Goal: Task Accomplishment & Management: Complete application form

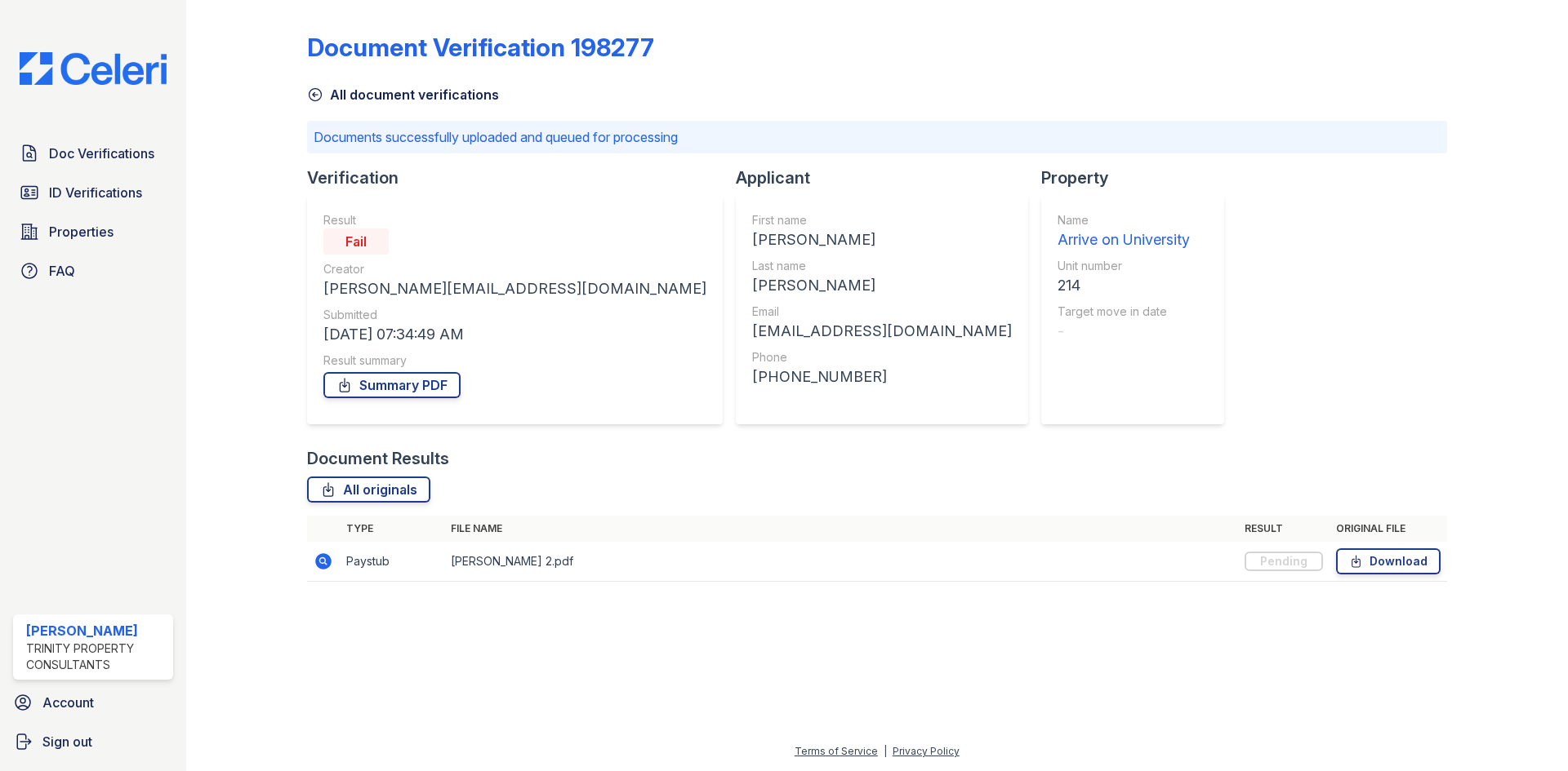
click at [703, 544] on td "Justina Paystub 2.pdf" at bounding box center [841, 562] width 794 height 40
click at [322, 97] on icon at bounding box center [315, 95] width 16 height 16
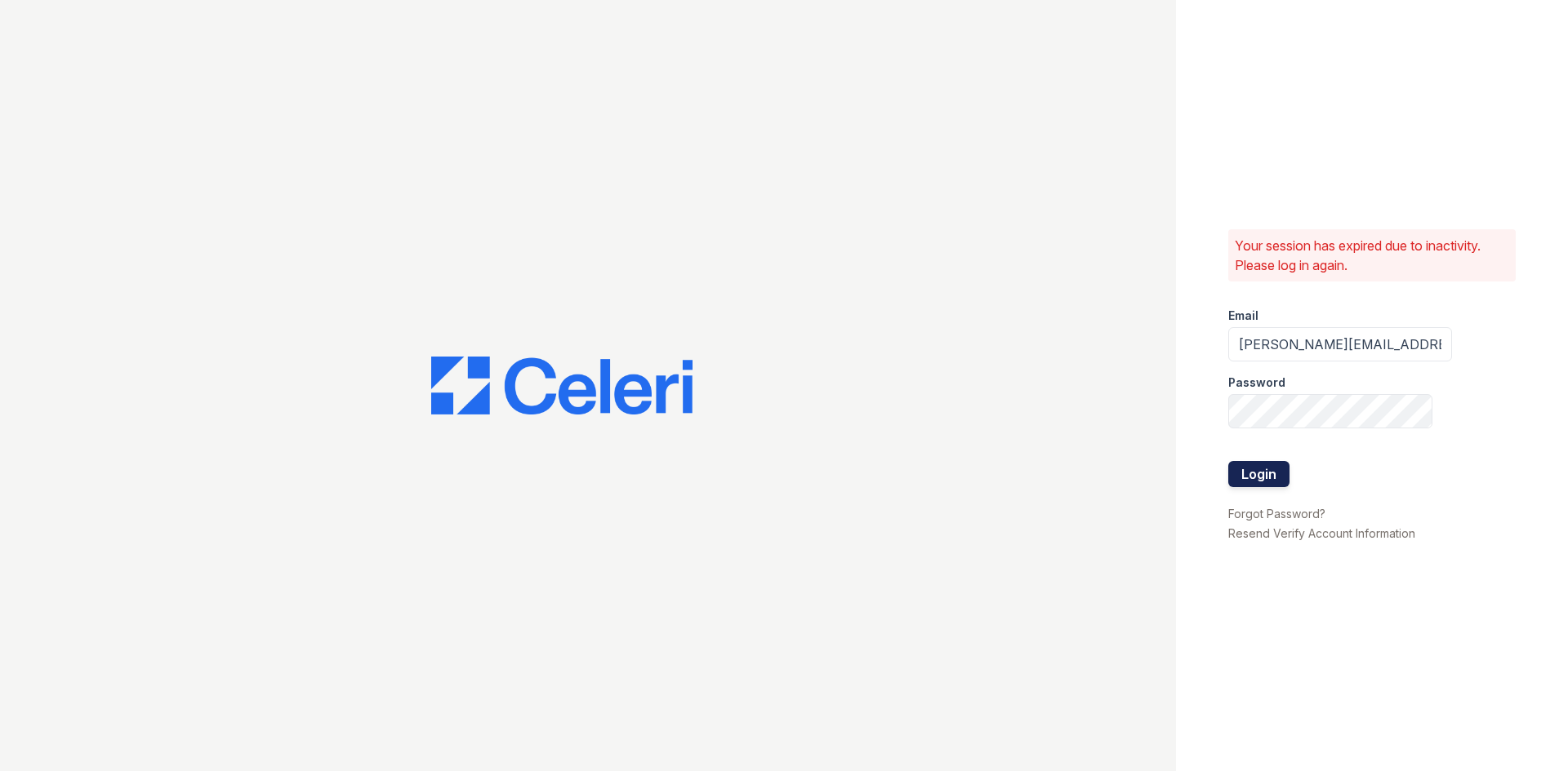
click at [1267, 473] on button "Login" at bounding box center [1259, 474] width 61 height 26
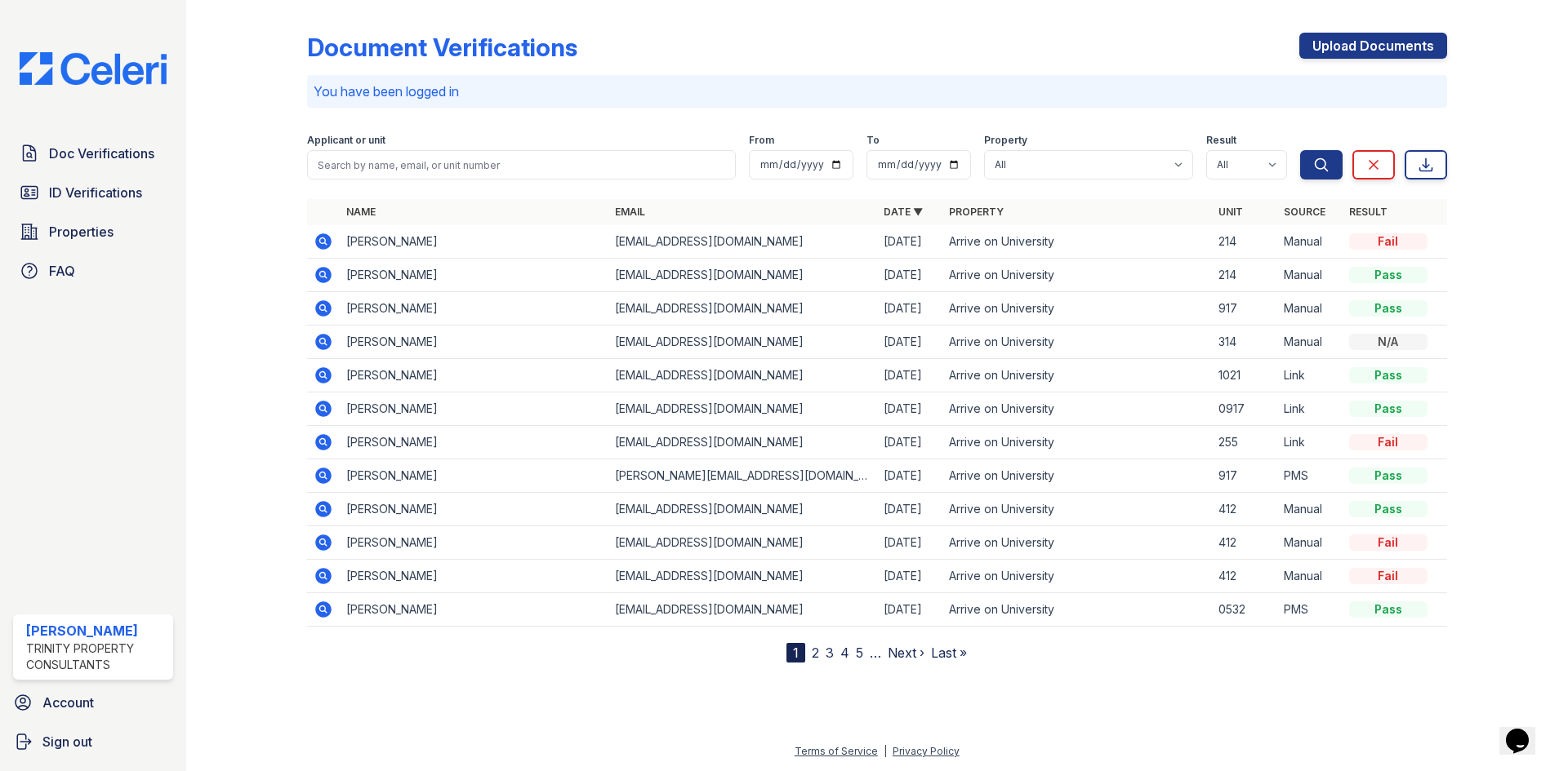
click at [401, 248] on td "[PERSON_NAME]" at bounding box center [474, 241] width 269 height 33
click at [324, 242] on icon at bounding box center [324, 241] width 20 height 20
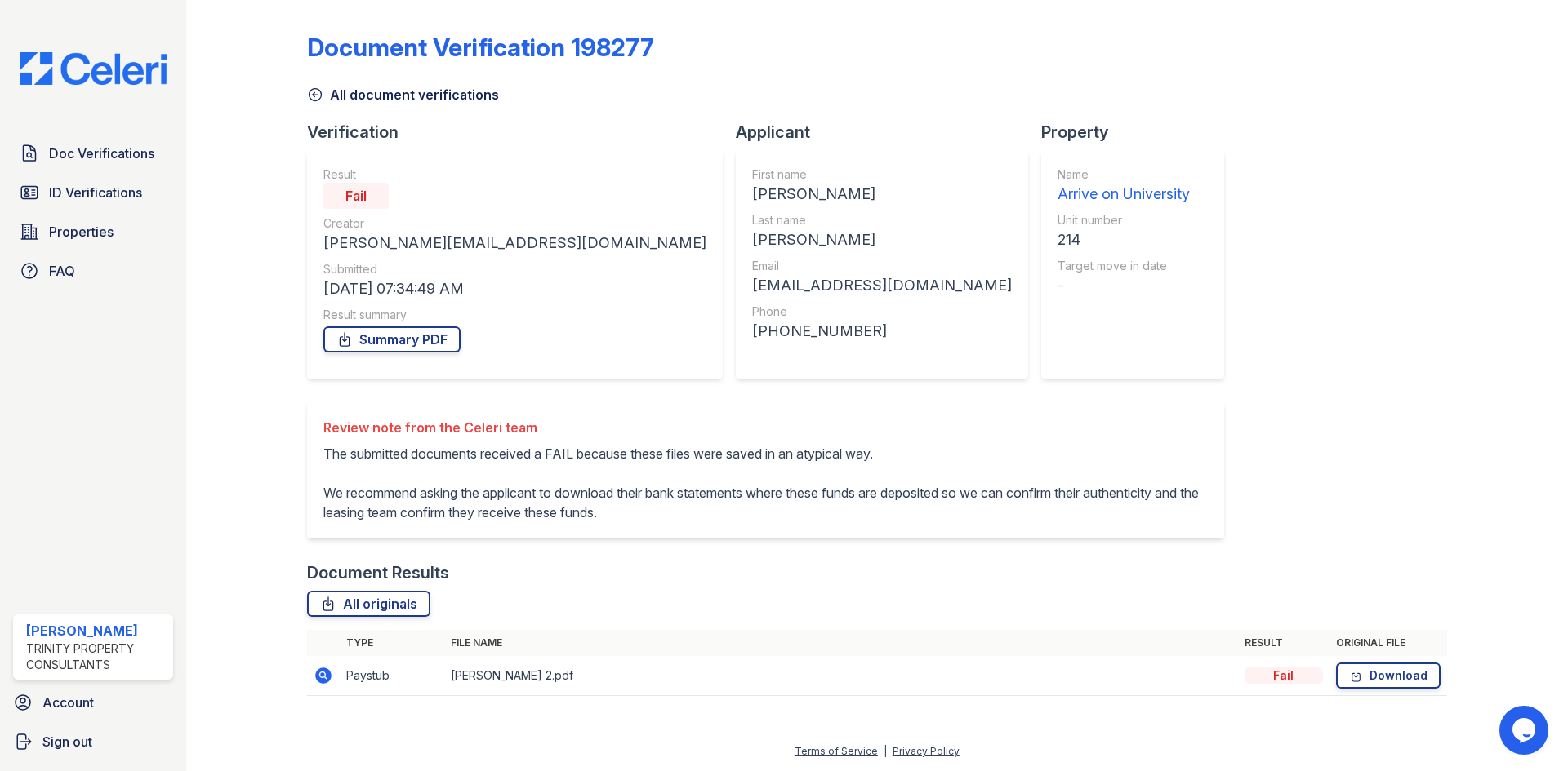
click at [314, 91] on icon at bounding box center [315, 95] width 16 height 16
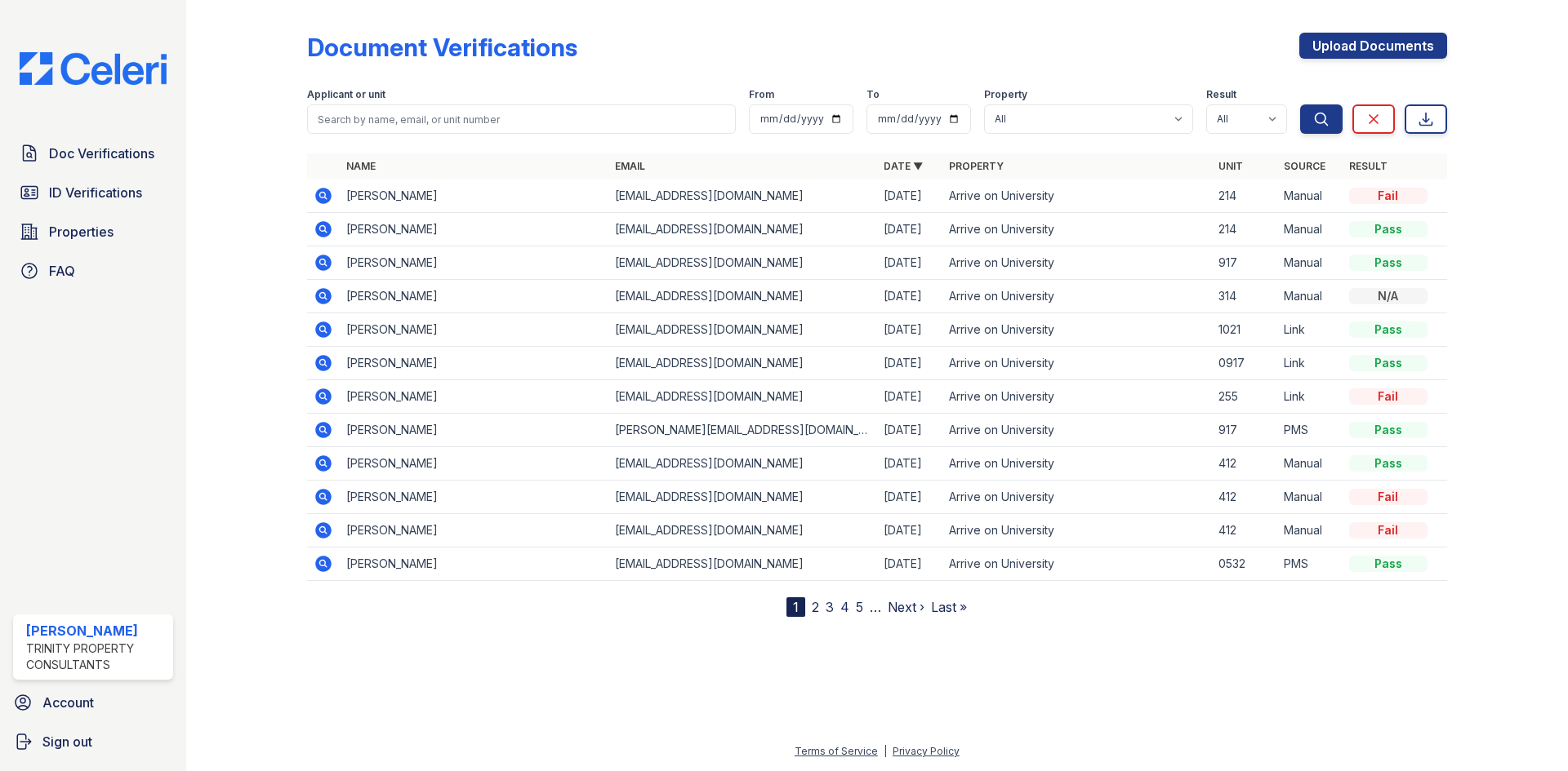
click at [323, 230] on icon at bounding box center [322, 228] width 5 height 5
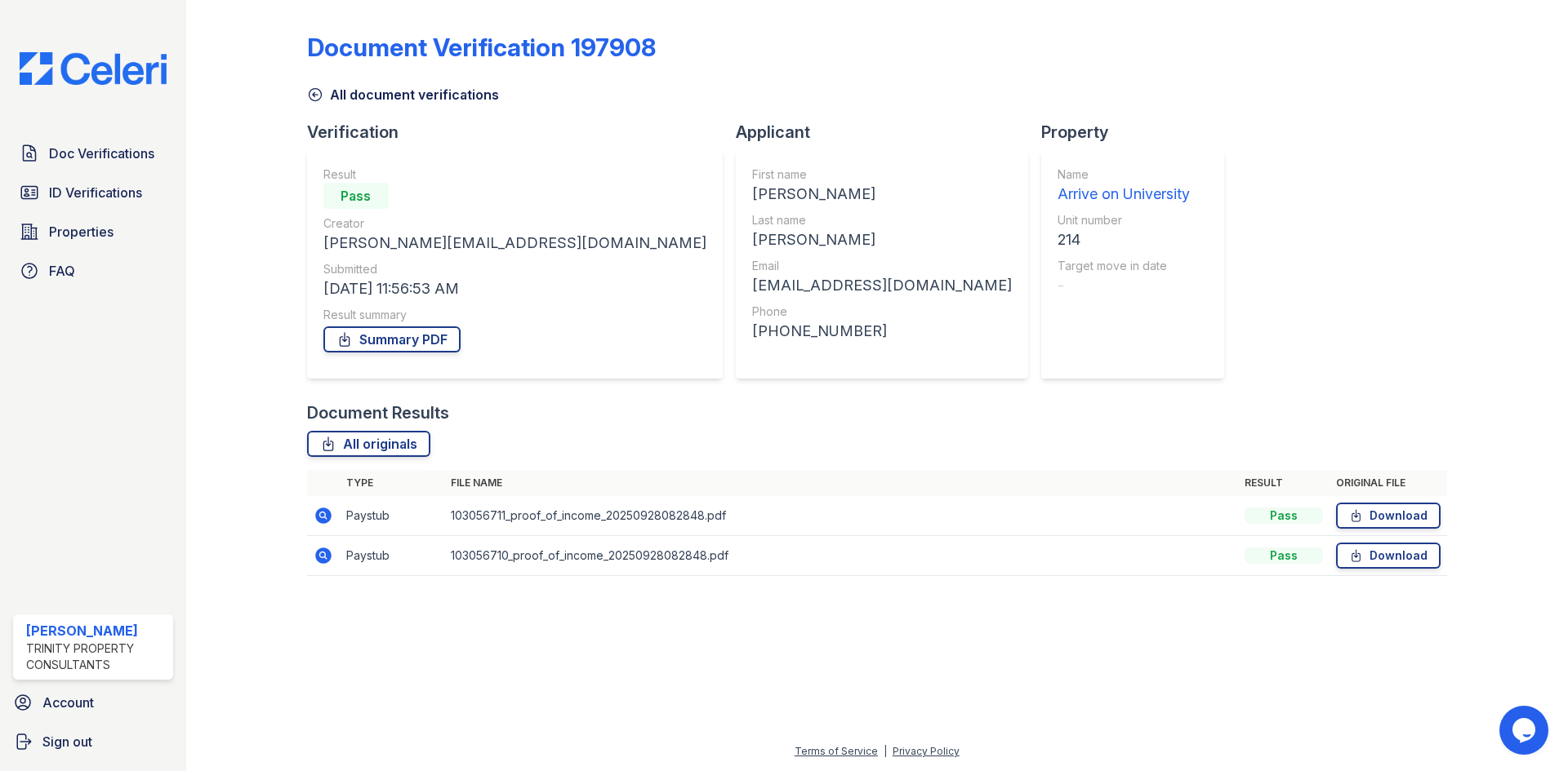
click at [320, 515] on icon at bounding box center [324, 516] width 20 height 20
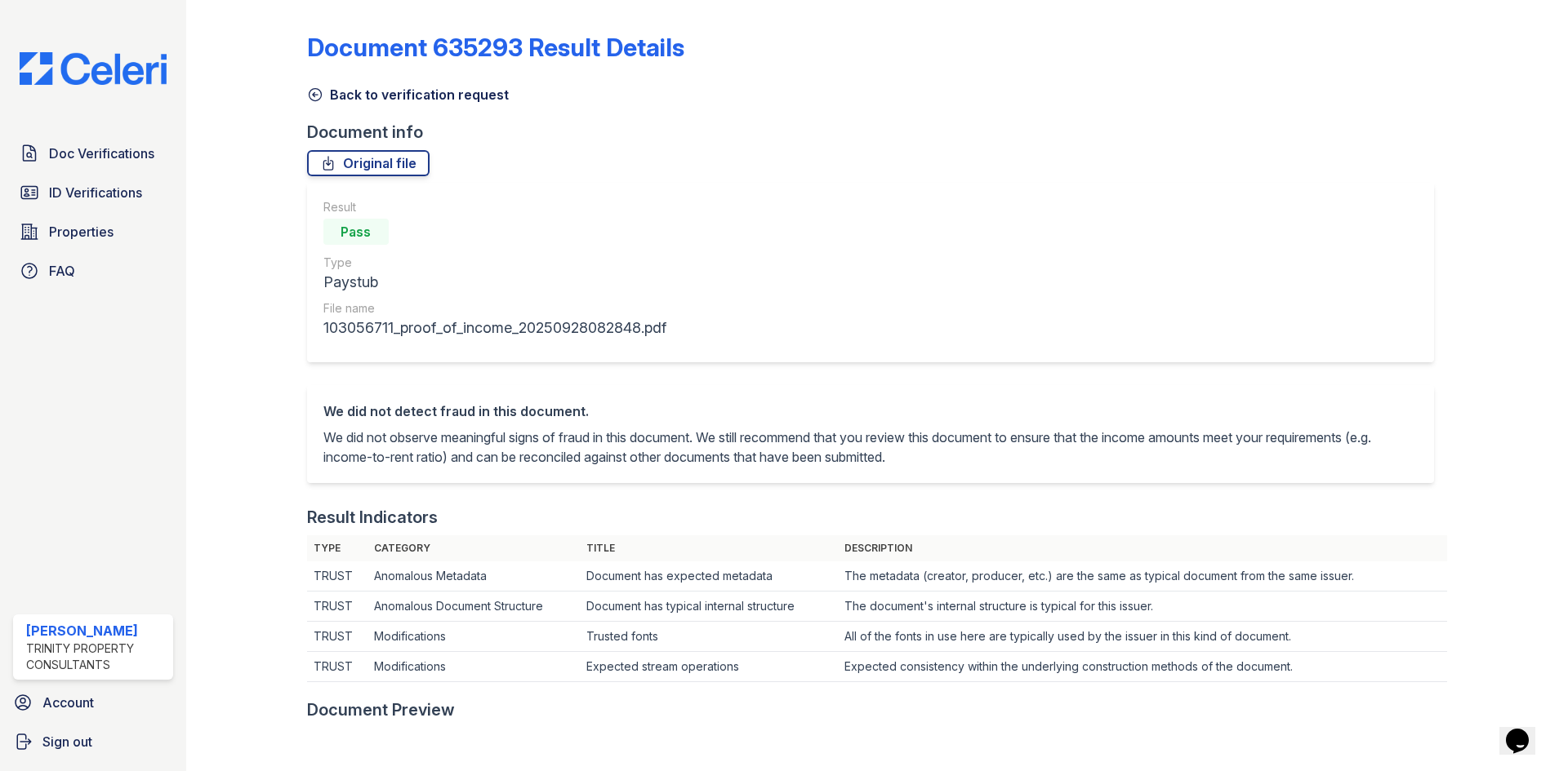
click at [309, 94] on icon at bounding box center [315, 95] width 13 height 13
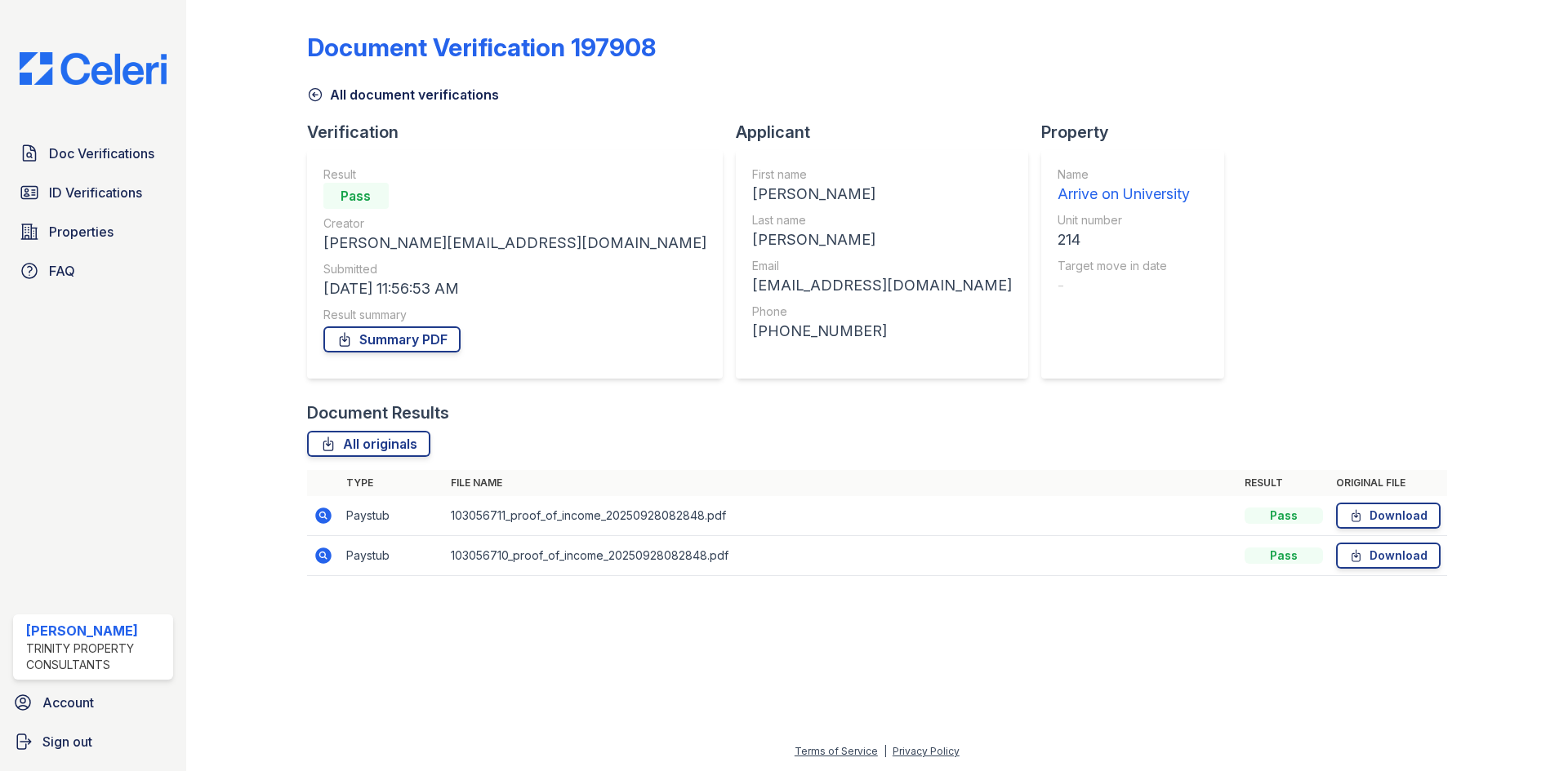
click at [314, 91] on icon at bounding box center [315, 95] width 16 height 16
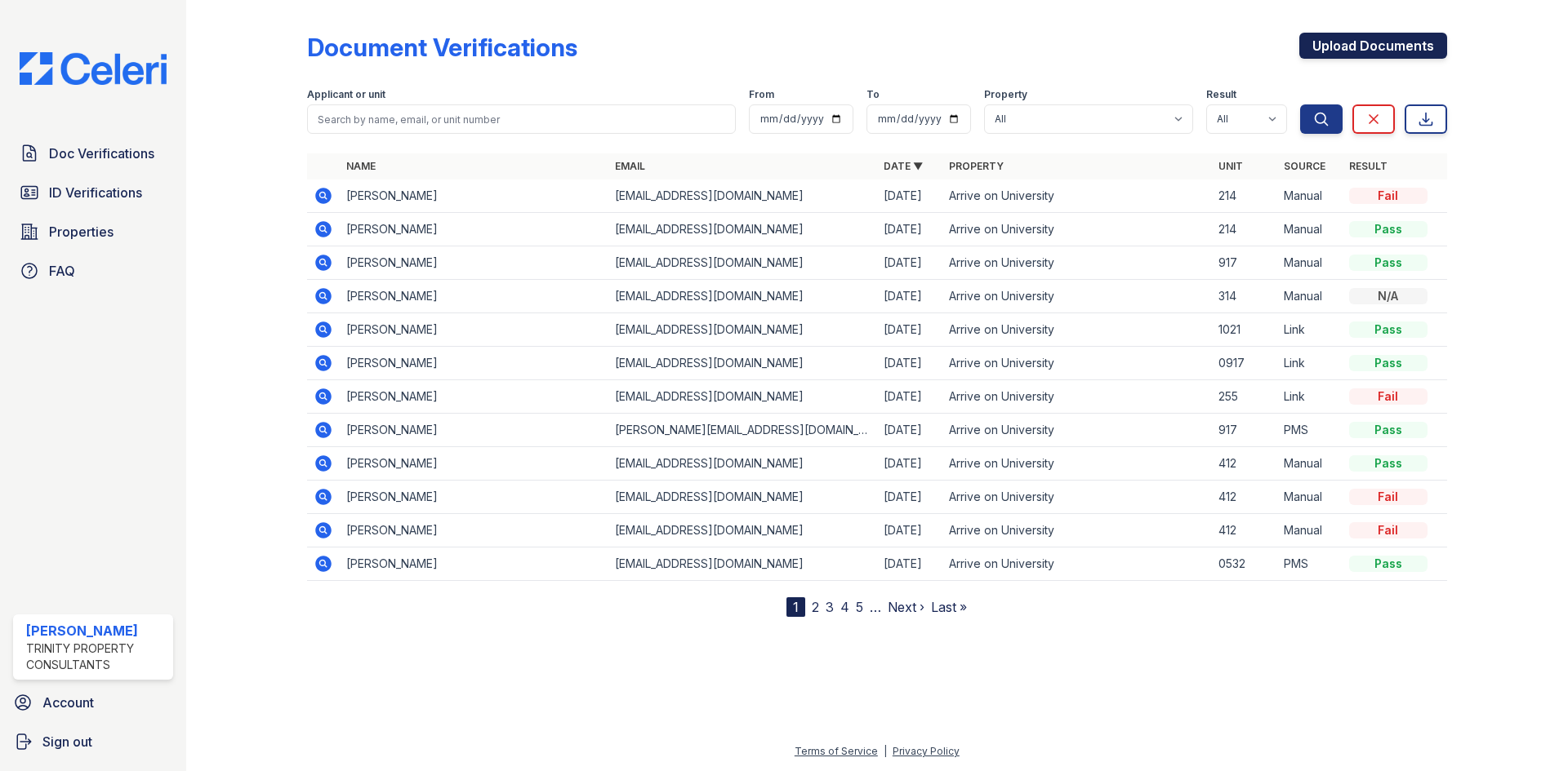
click at [1359, 48] on link "Upload Documents" at bounding box center [1373, 45] width 148 height 26
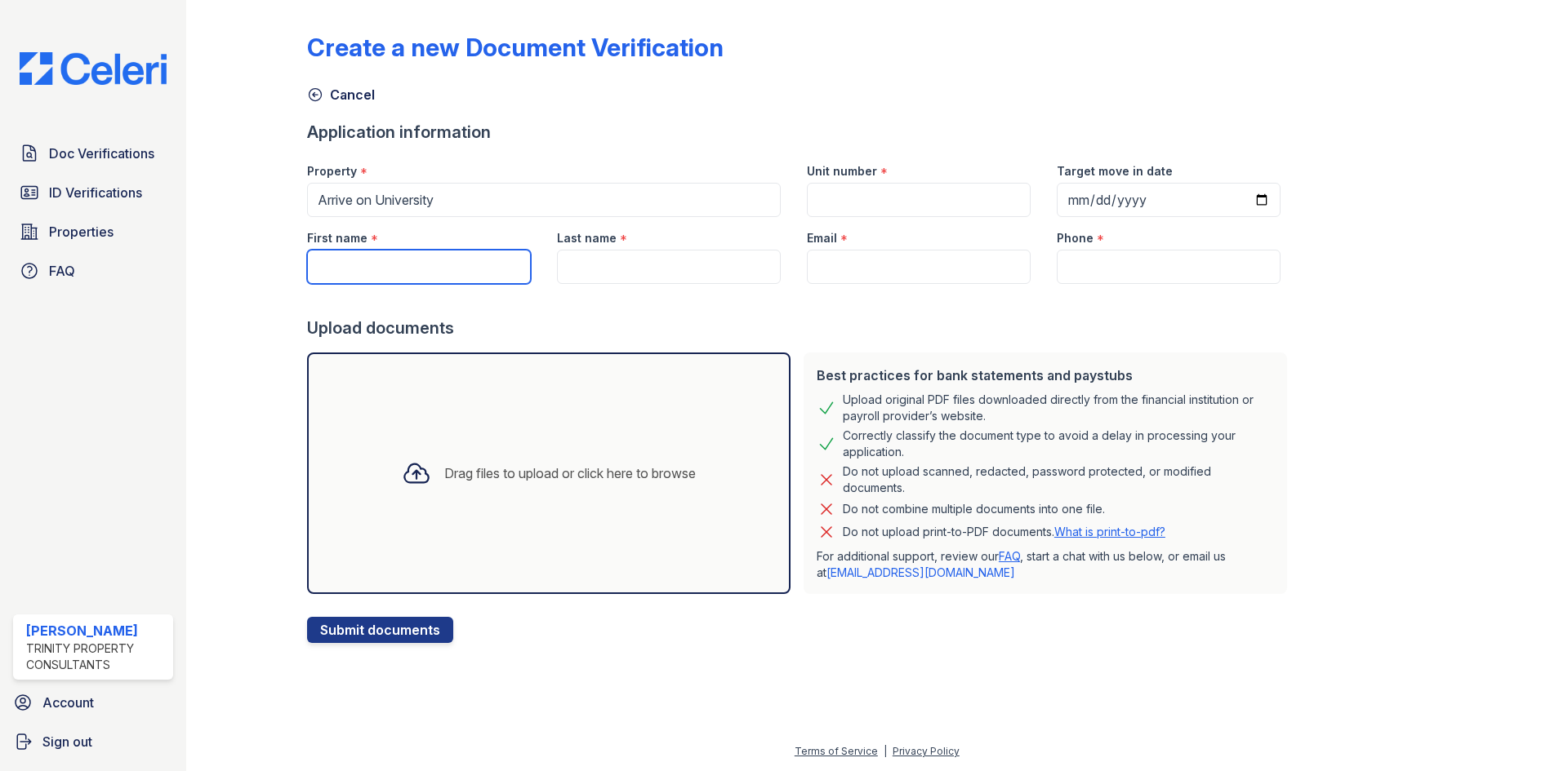
click at [405, 256] on input "First name" at bounding box center [419, 267] width 223 height 34
type input "[PERSON_NAME]"
click at [606, 265] on input "Last name" at bounding box center [669, 267] width 223 height 34
type input "[PERSON_NAME]"
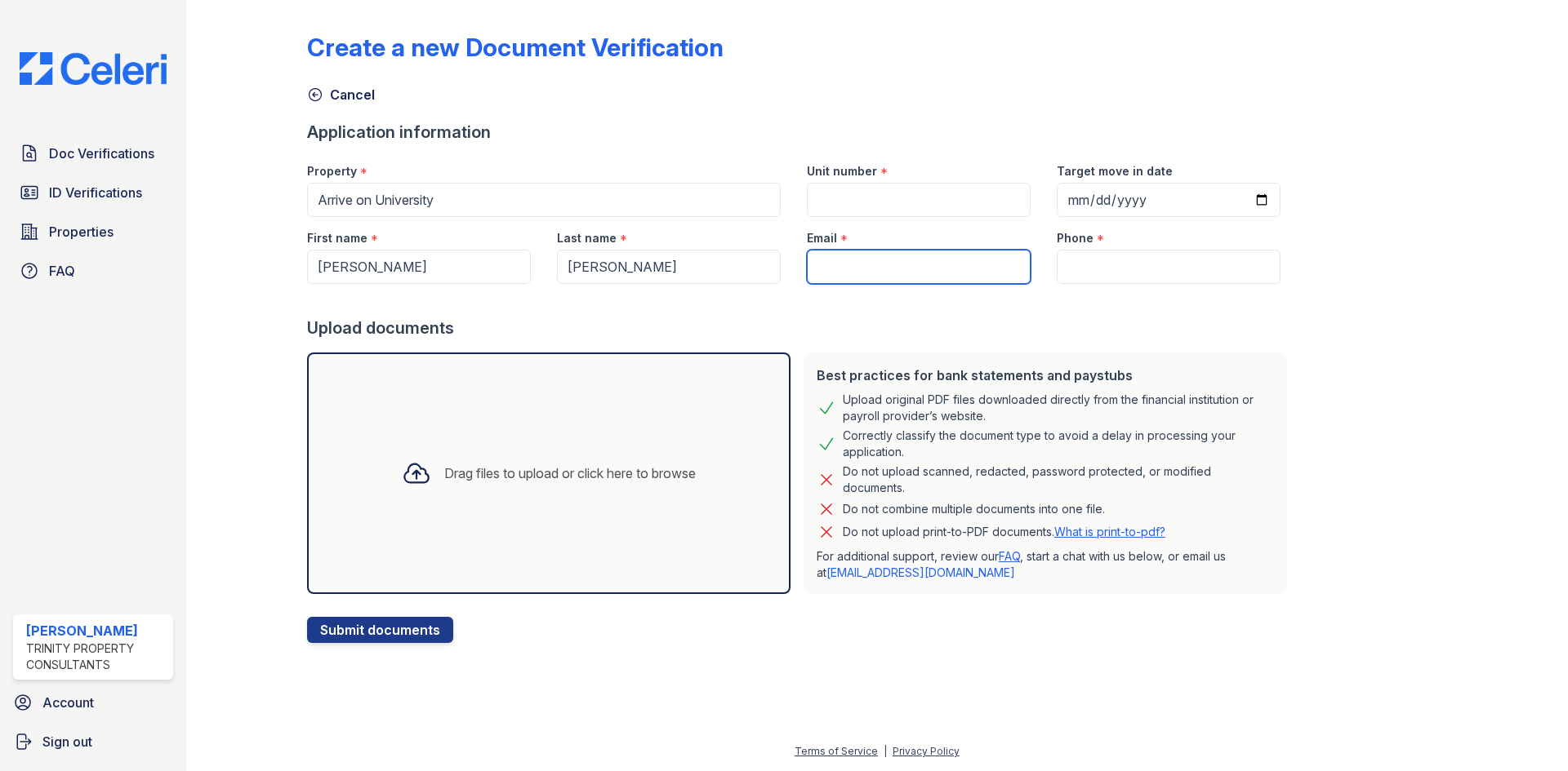
click at [871, 274] on input "Email" at bounding box center [918, 267] width 223 height 34
type input "[EMAIL_ADDRESS][DOMAIN_NAME]"
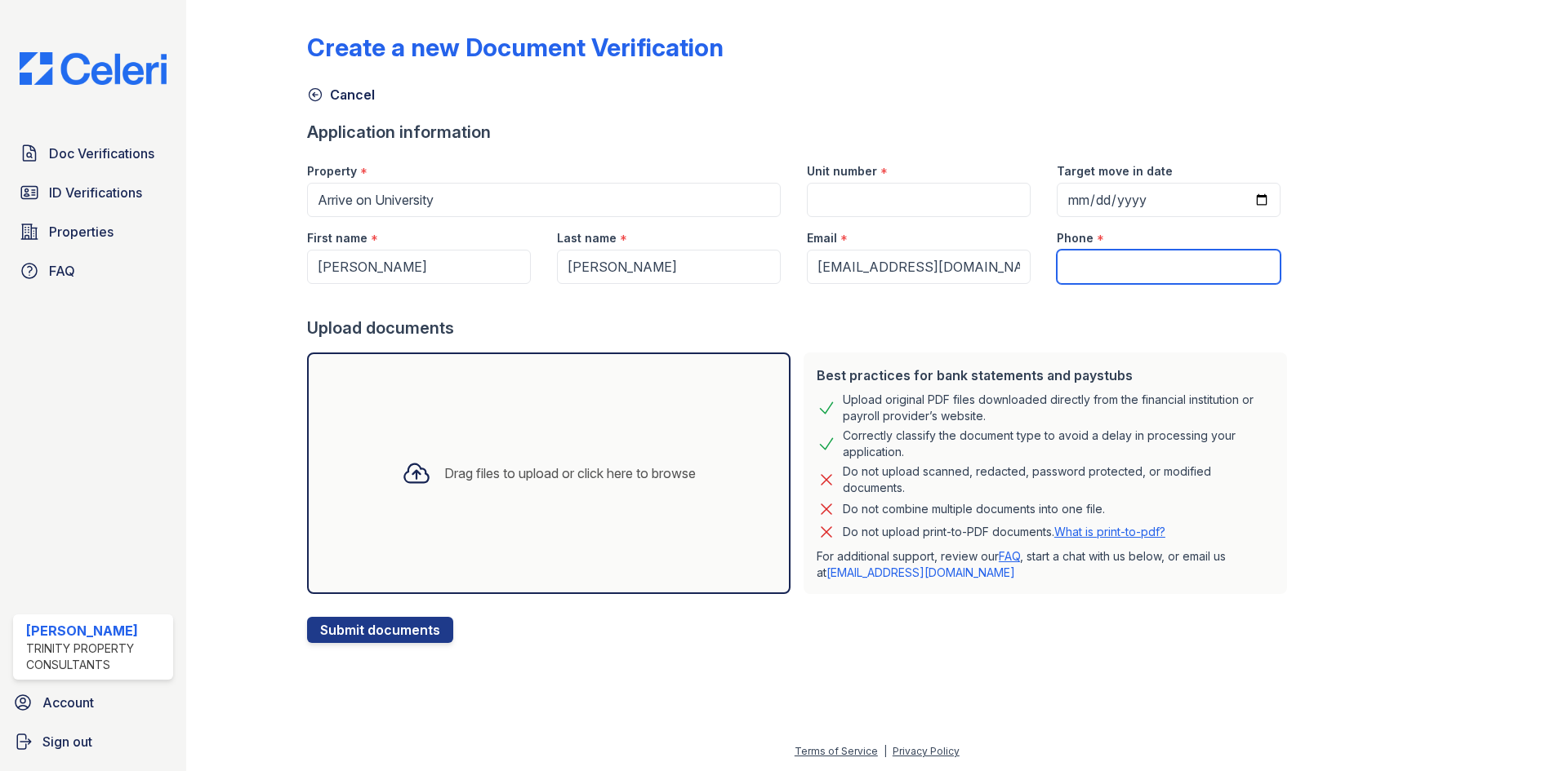
click at [1075, 264] on input "Phone" at bounding box center [1169, 267] width 223 height 34
type input "[PHONE_NUMBER]"
click at [958, 211] on input "Unit number" at bounding box center [918, 200] width 223 height 34
type input "214"
click at [579, 467] on div "Drag files to upload or click here to browse" at bounding box center [570, 474] width 251 height 20
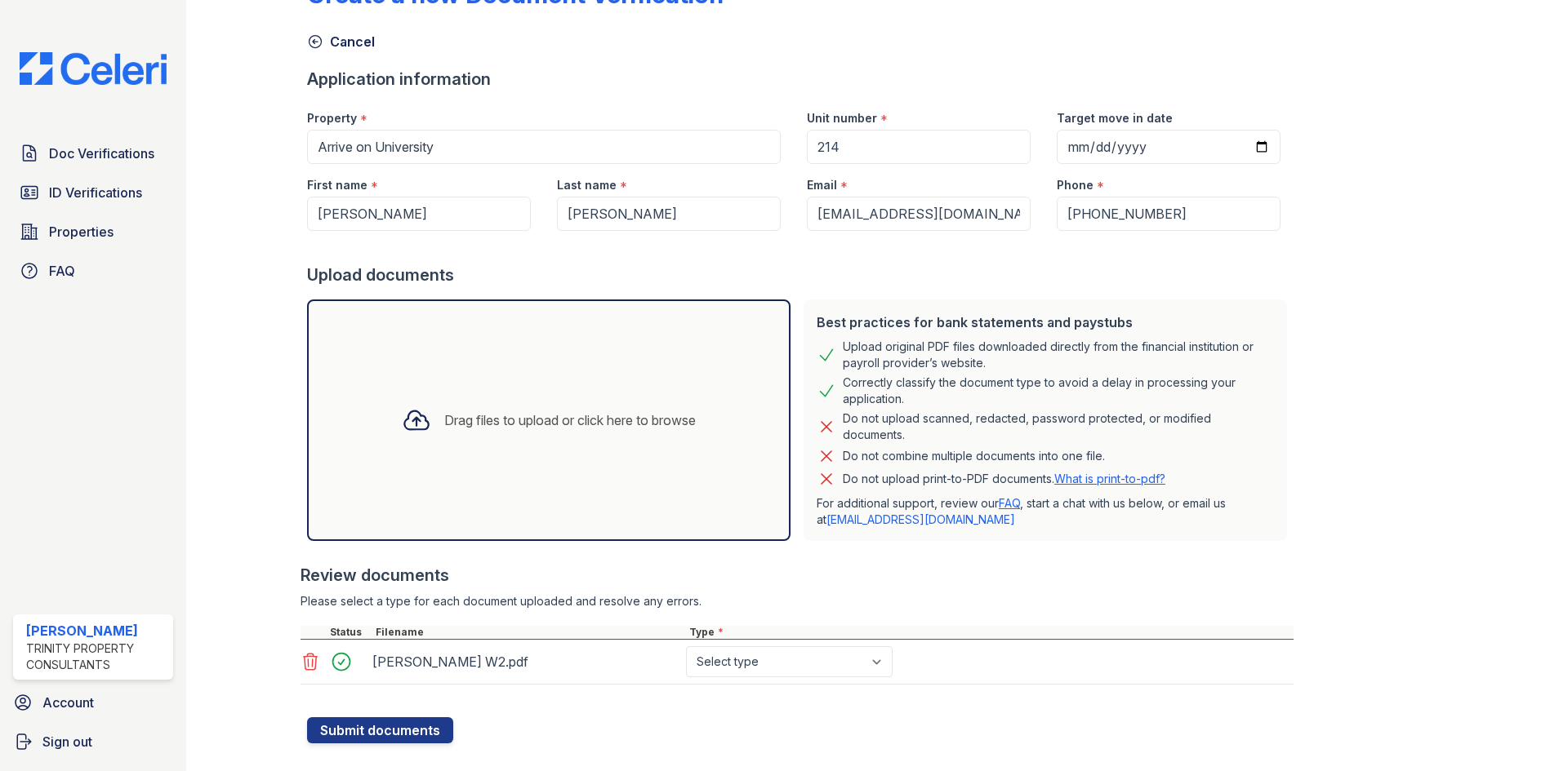
scroll to position [81, 0]
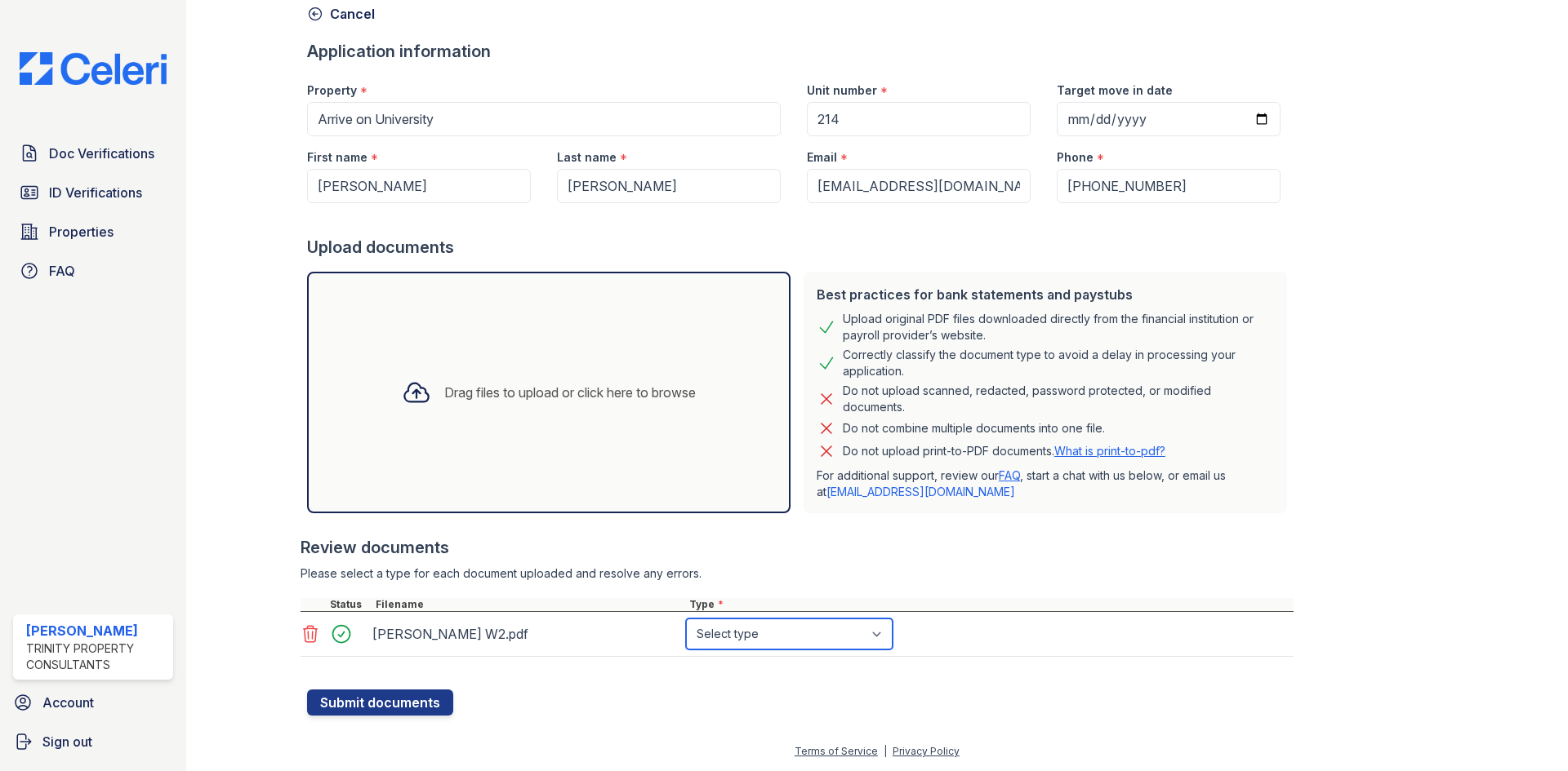
click at [858, 637] on select "Select type Paystub Bank Statement Offer Letter Tax Documents Benefit Award Let…" at bounding box center [789, 634] width 206 height 31
select select "tax_documents"
click at [686, 619] on select "Select type Paystub Bank Statement Offer Letter Tax Documents Benefit Award Let…" at bounding box center [789, 634] width 206 height 31
click at [390, 705] on button "Submit documents" at bounding box center [380, 703] width 146 height 26
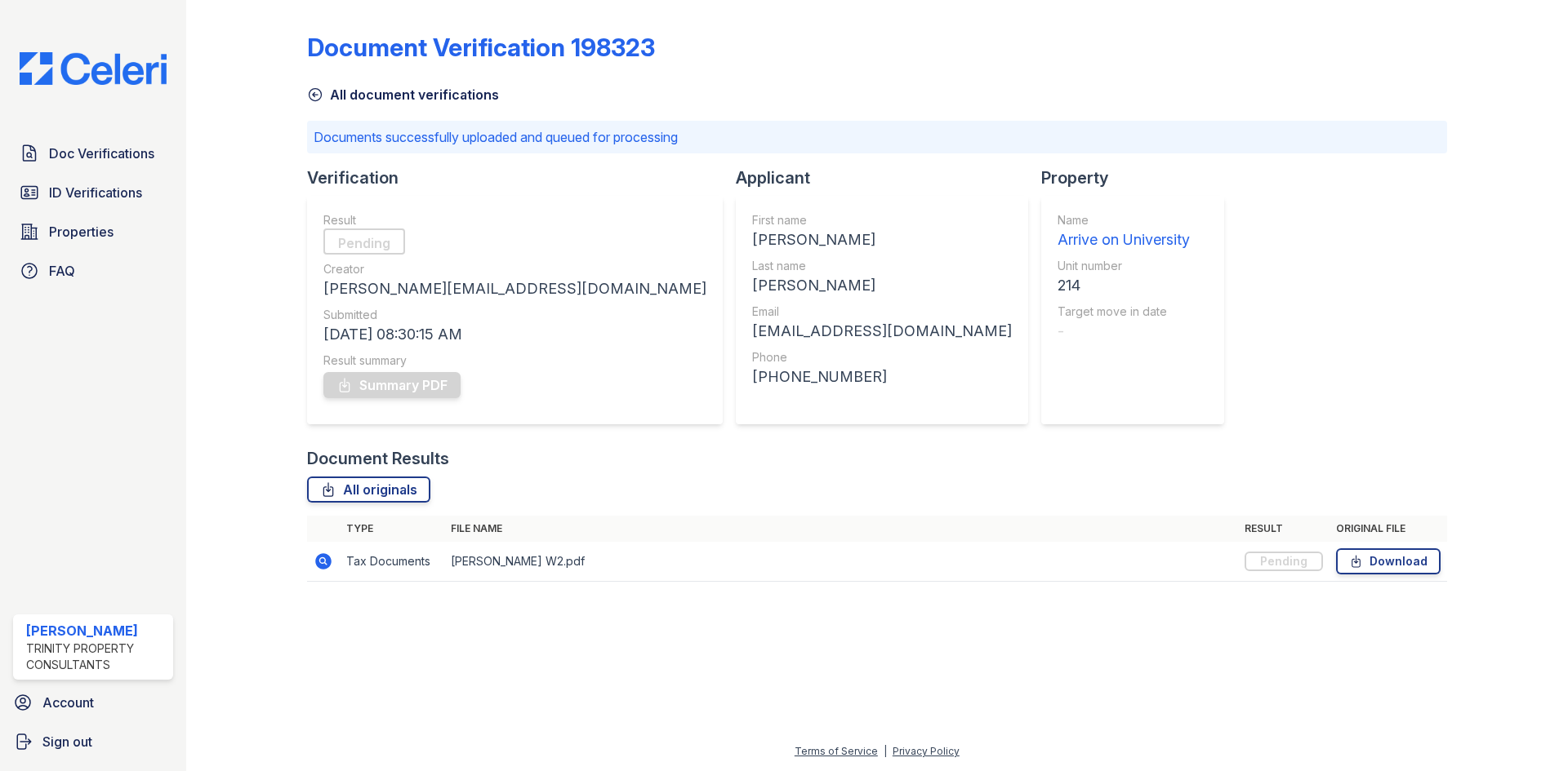
click at [319, 92] on icon at bounding box center [315, 95] width 16 height 16
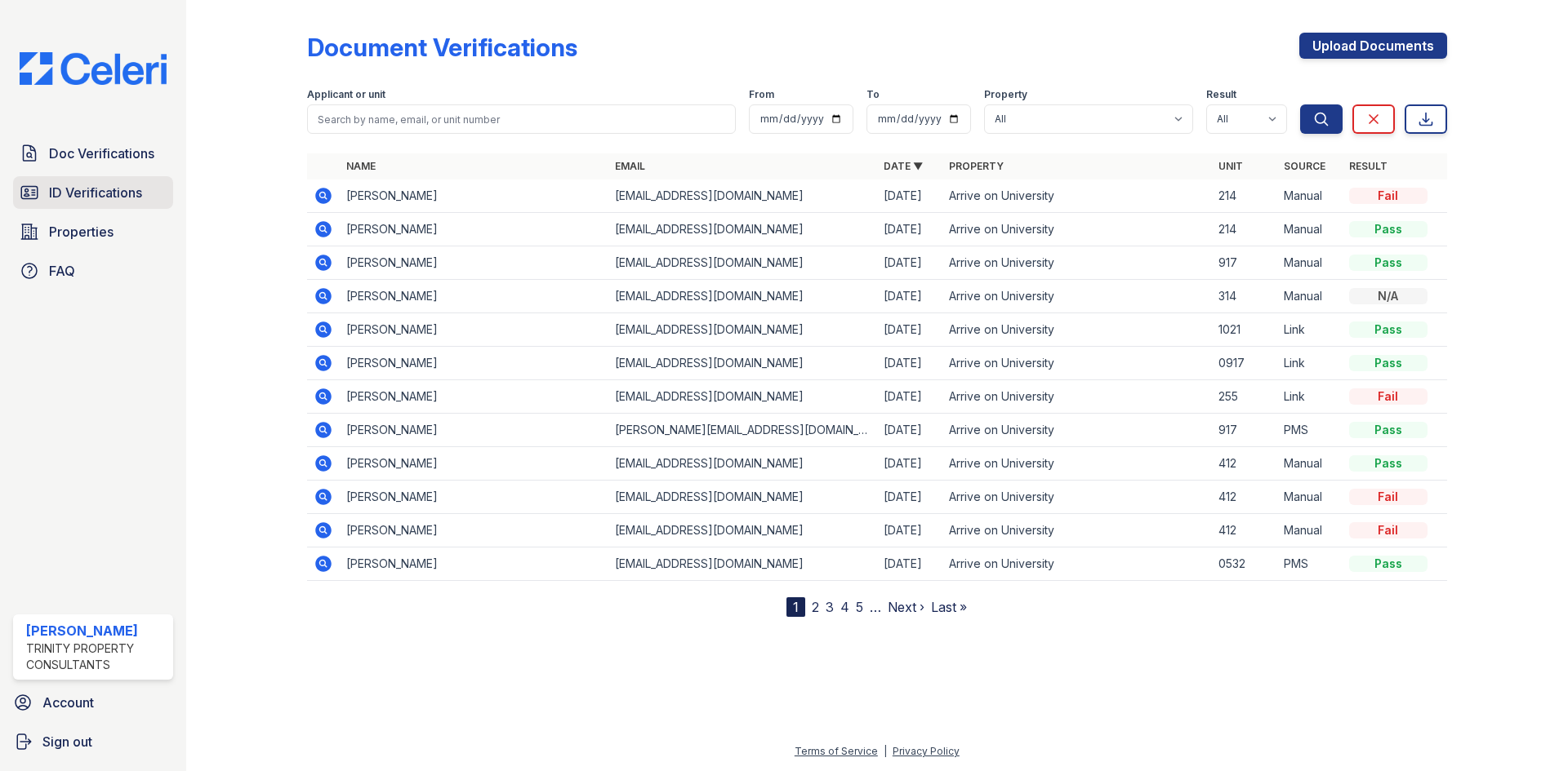
click at [78, 178] on link "ID Verifications" at bounding box center [93, 193] width 160 height 32
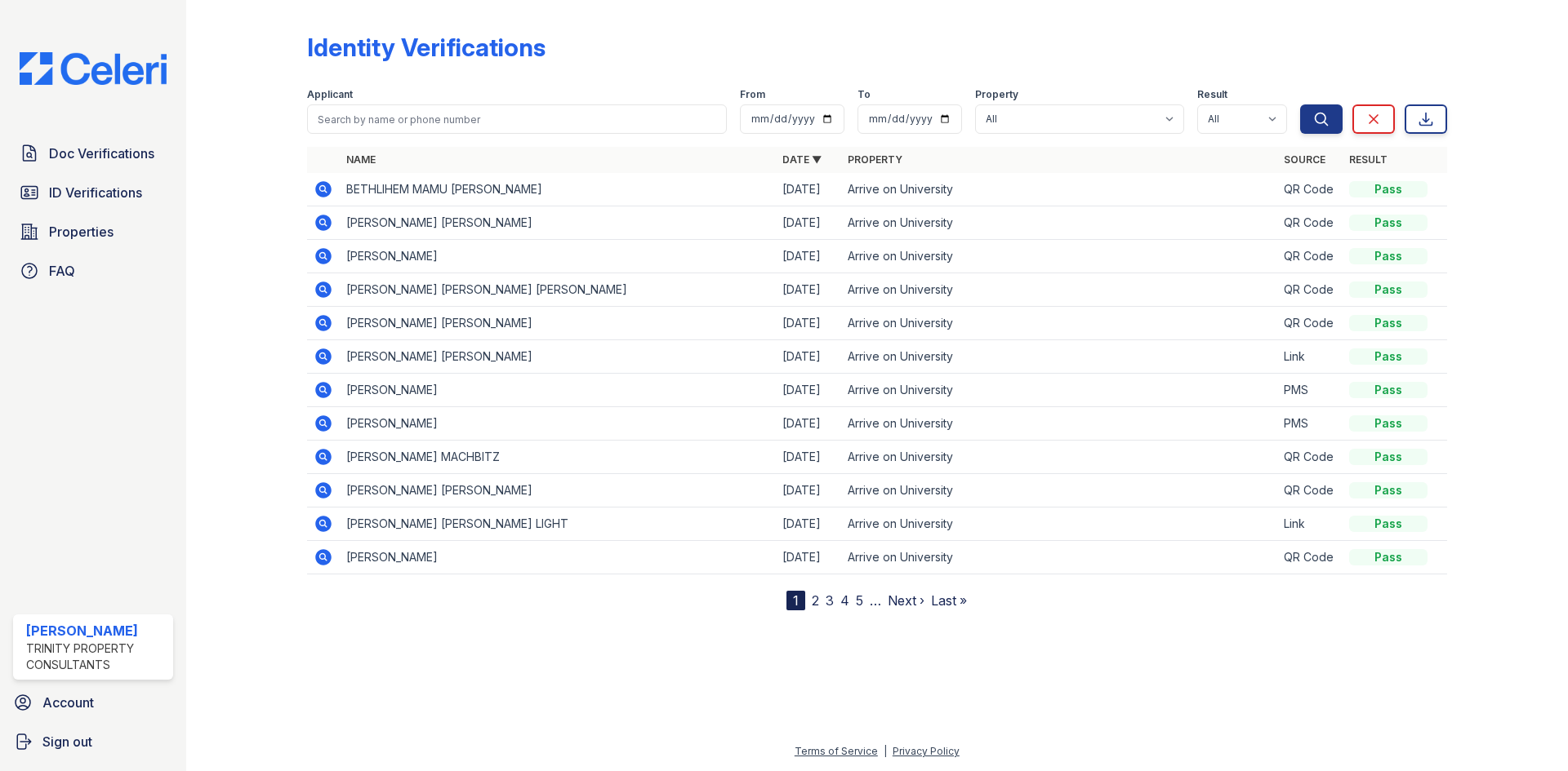
click at [320, 223] on icon at bounding box center [324, 223] width 20 height 20
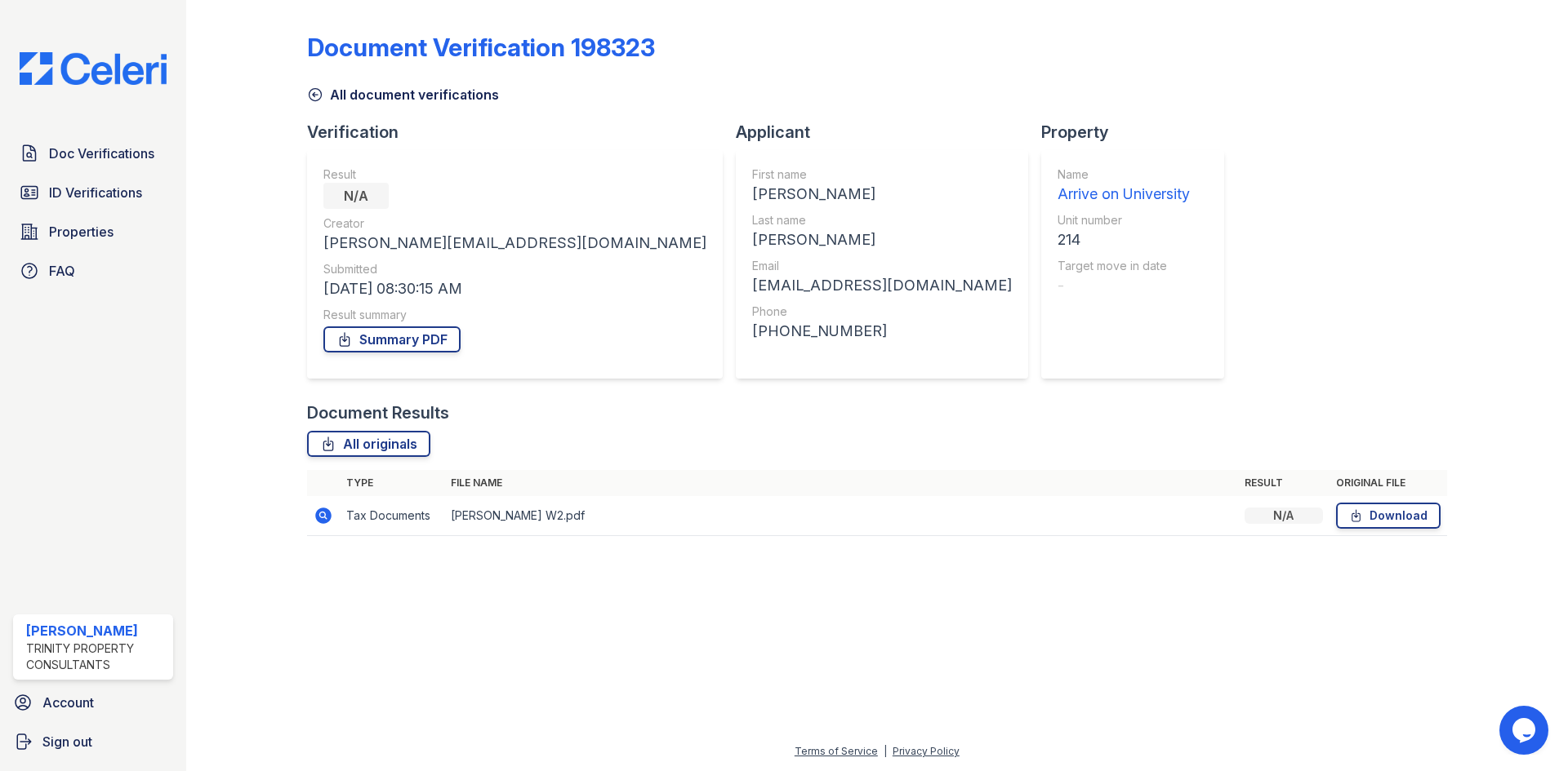
click at [320, 515] on icon at bounding box center [324, 516] width 20 height 20
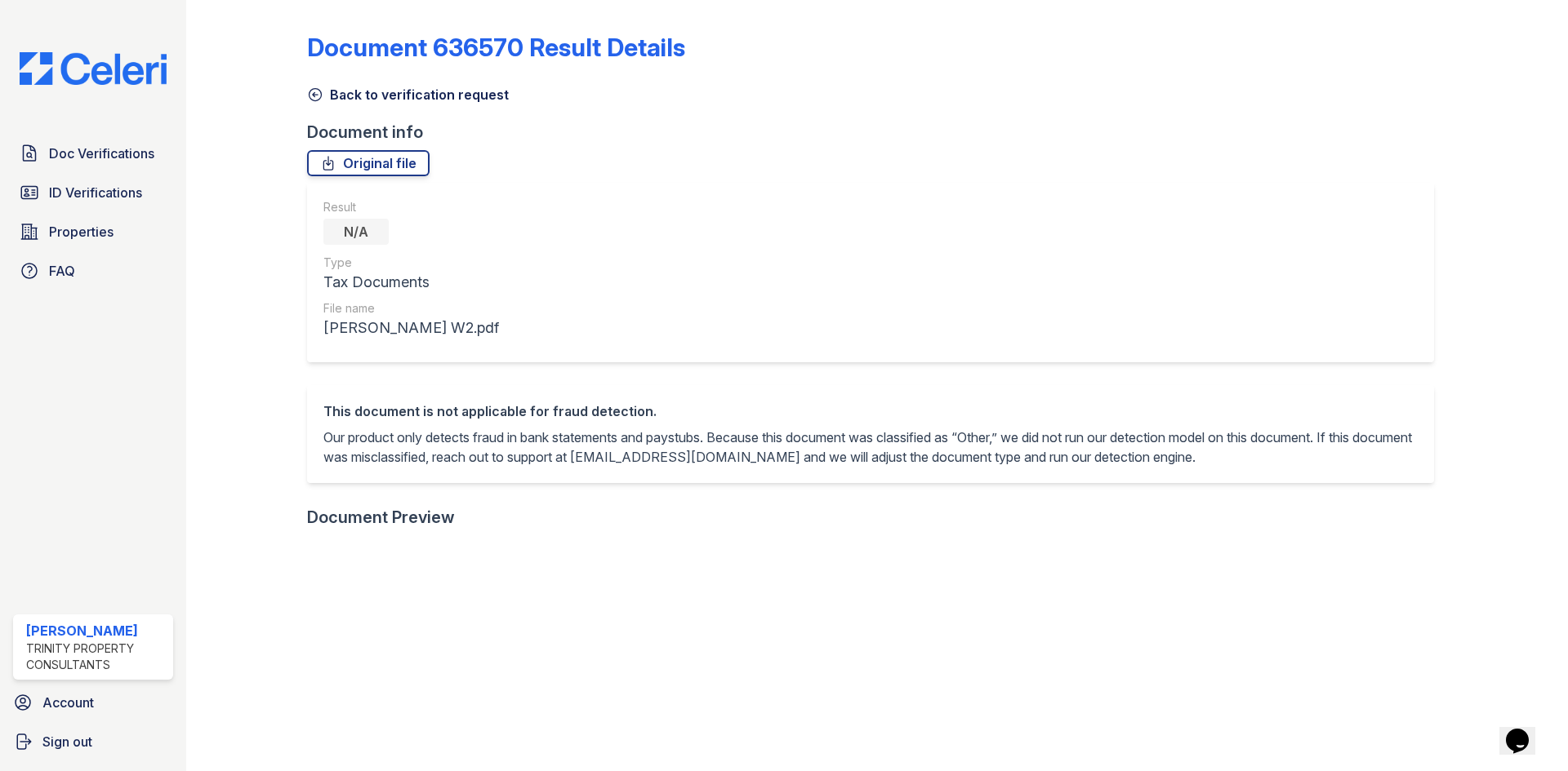
drag, startPoint x: 1554, startPoint y: 358, endPoint x: 1554, endPoint y: 376, distance: 18.0
click at [1554, 376] on div "Document 636570 Result Details Back to verification request Document info Origi…" at bounding box center [877, 386] width 1381 height 771
click at [317, 87] on icon at bounding box center [315, 95] width 16 height 16
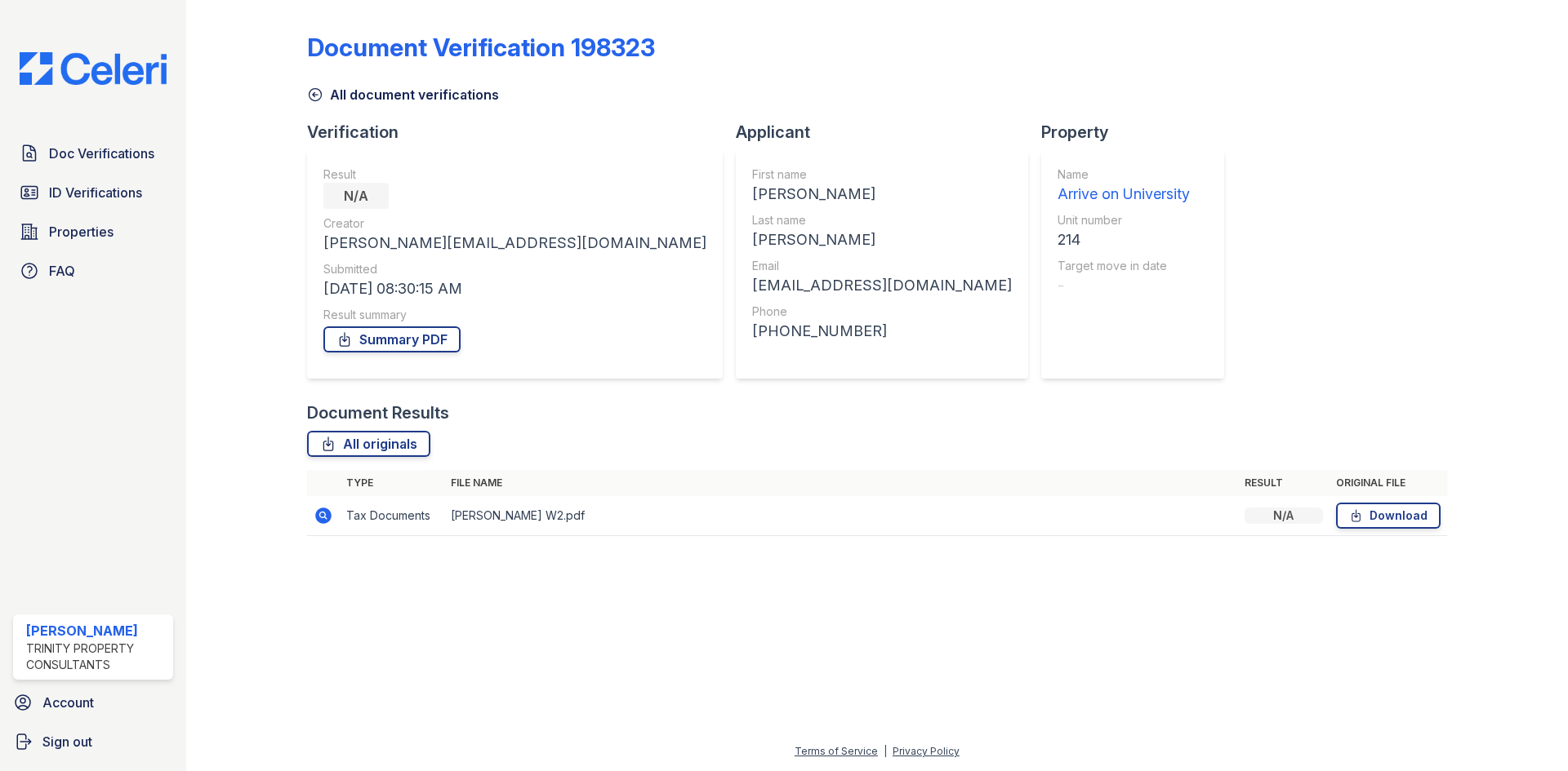
click at [313, 100] on icon at bounding box center [315, 95] width 16 height 16
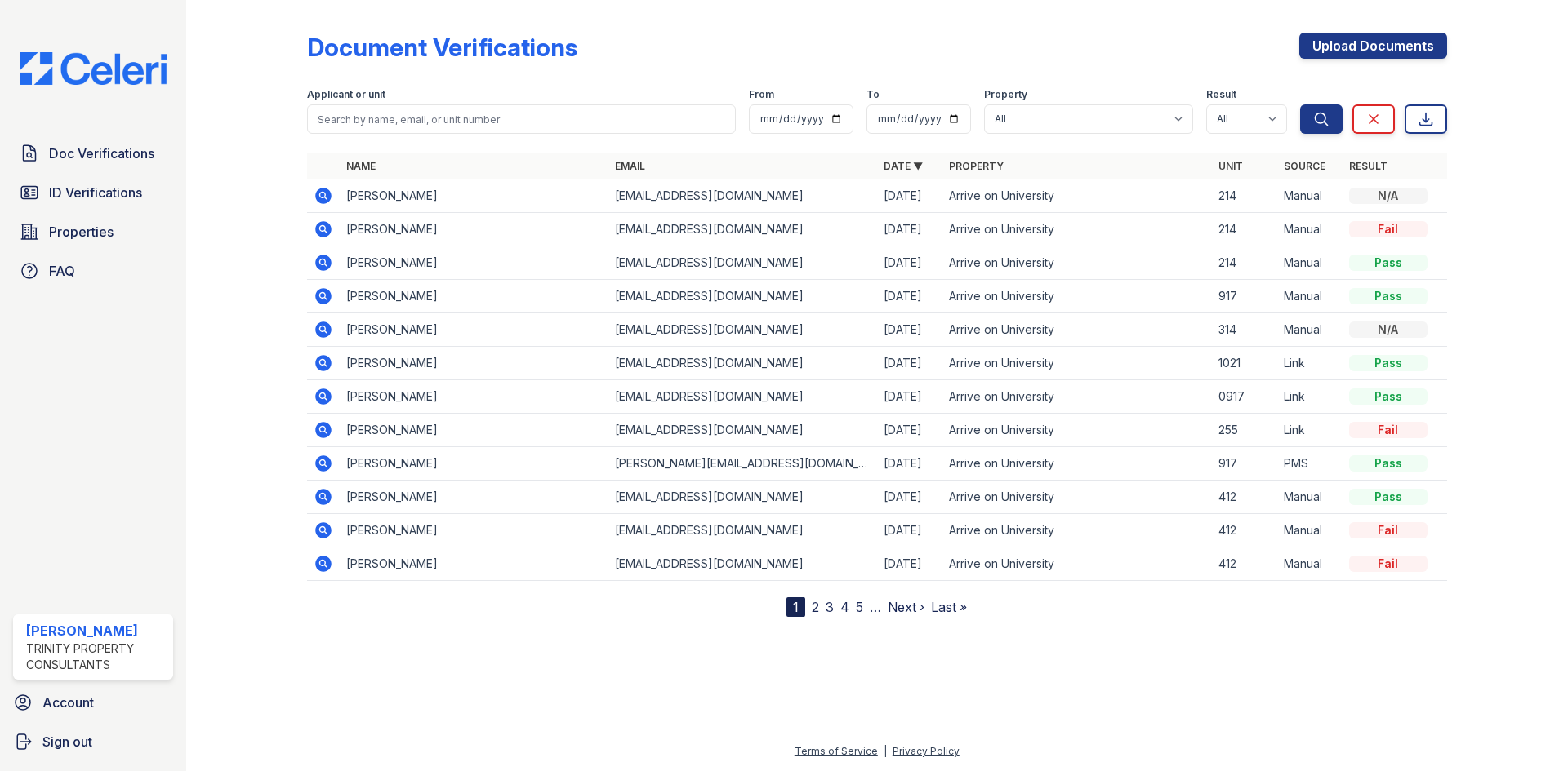
click at [324, 263] on icon at bounding box center [322, 261] width 5 height 5
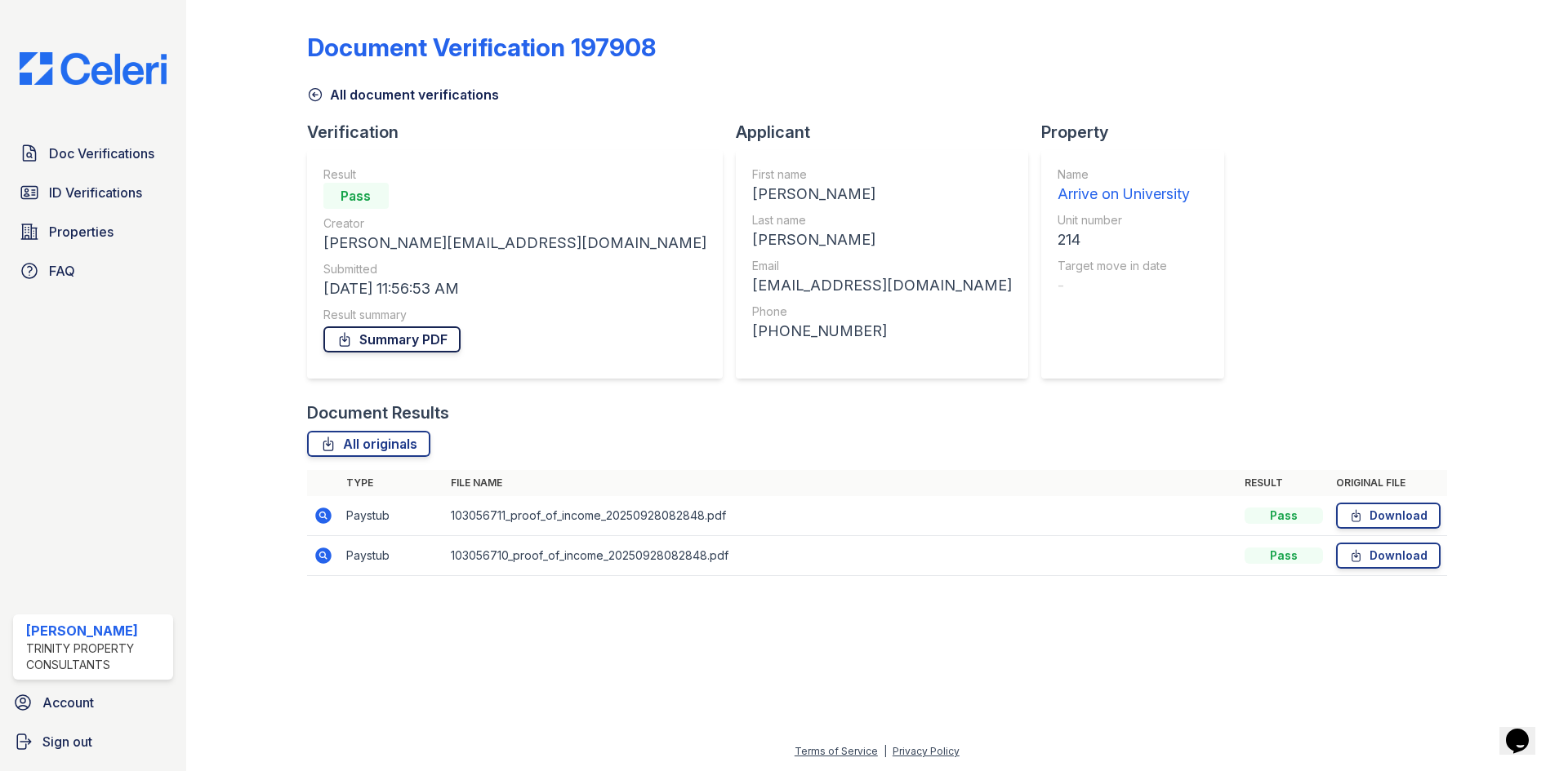
click at [400, 344] on link "Summary PDF" at bounding box center [392, 339] width 137 height 26
click at [114, 179] on link "ID Verifications" at bounding box center [93, 193] width 160 height 32
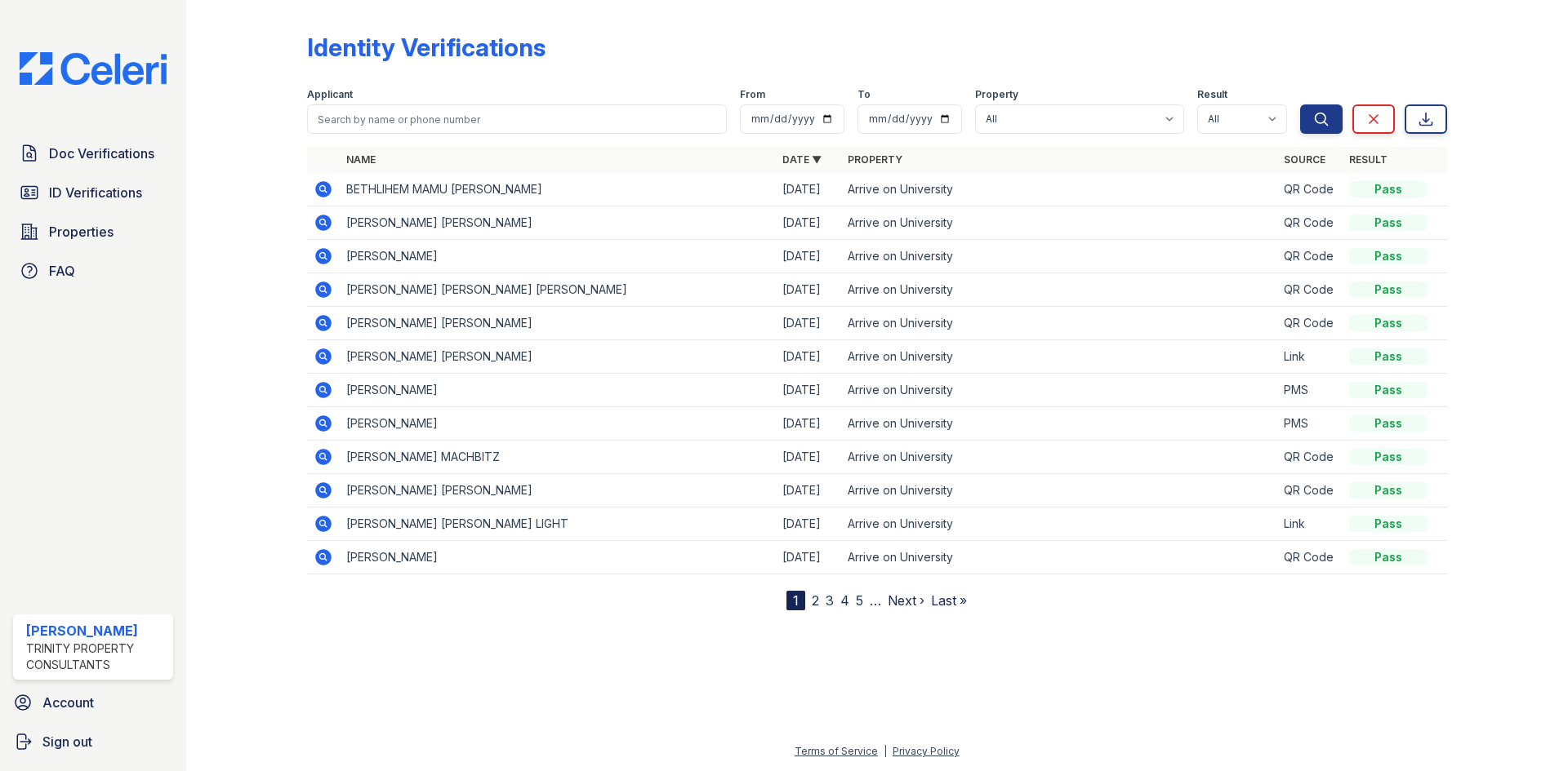
click at [323, 561] on icon at bounding box center [324, 558] width 16 height 16
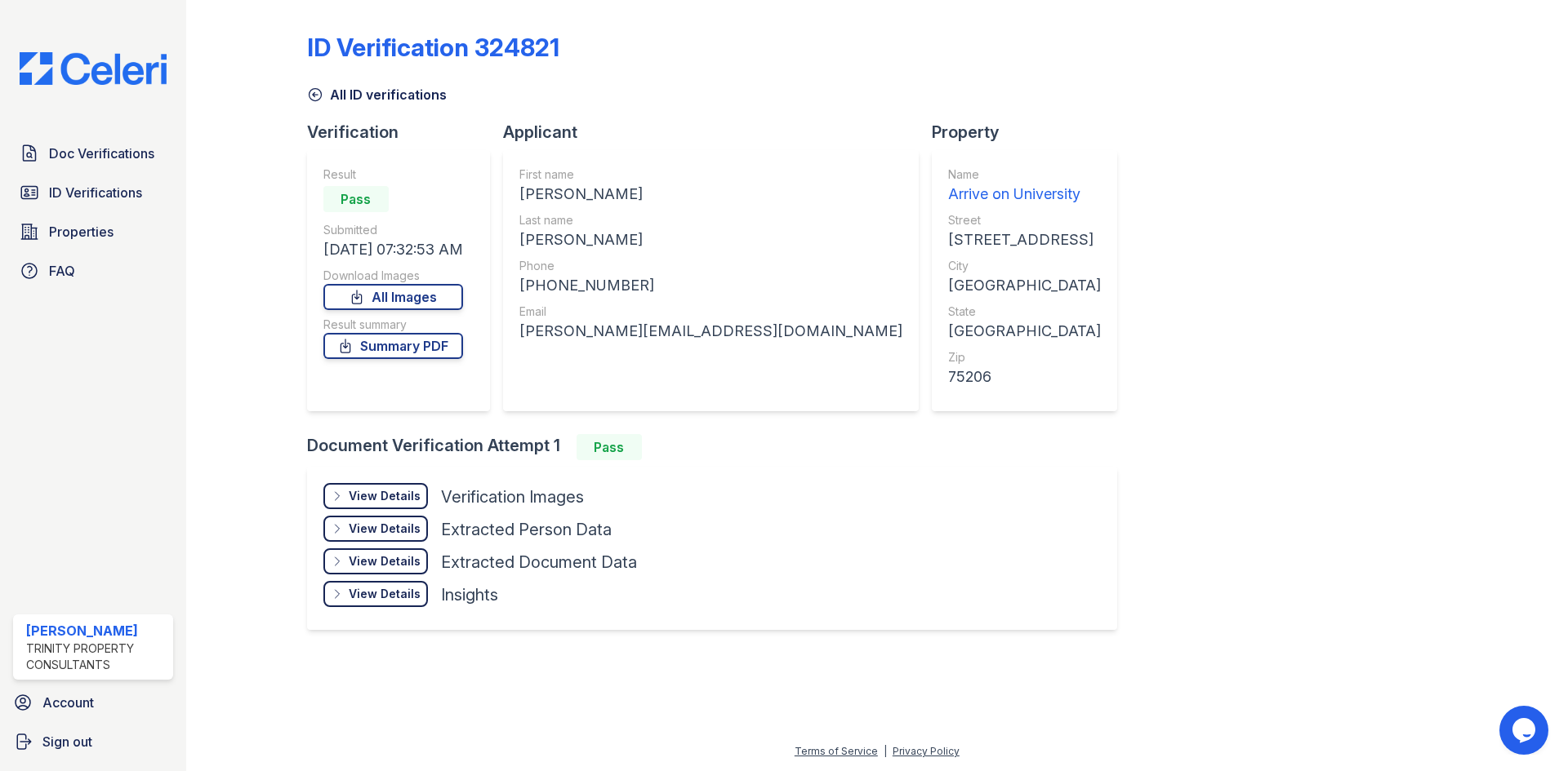
click at [370, 485] on div "View Details Details" at bounding box center [376, 495] width 105 height 26
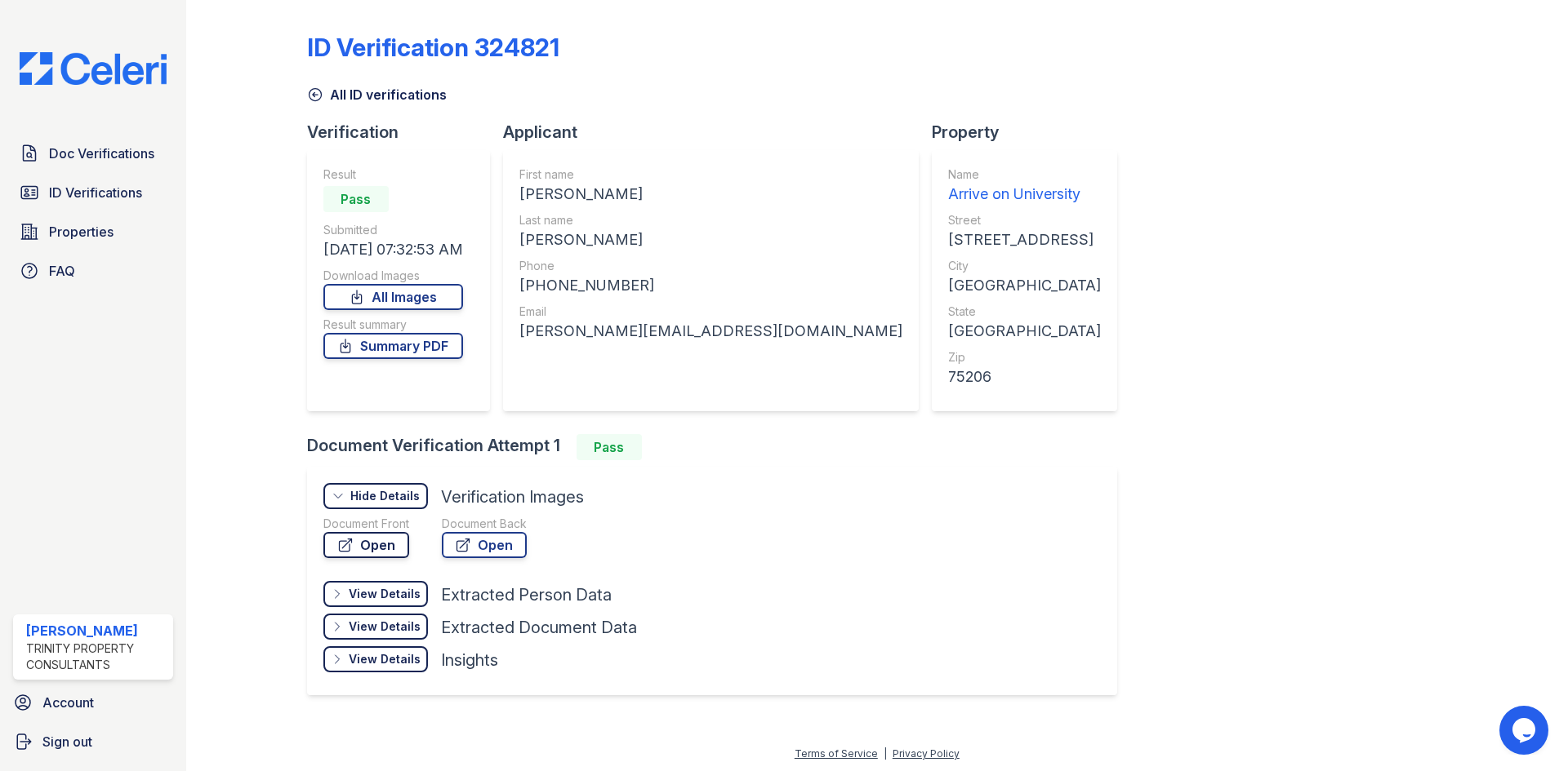
click at [390, 541] on link "Open" at bounding box center [366, 545] width 86 height 26
click at [109, 195] on span "ID Verifications" at bounding box center [95, 193] width 93 height 20
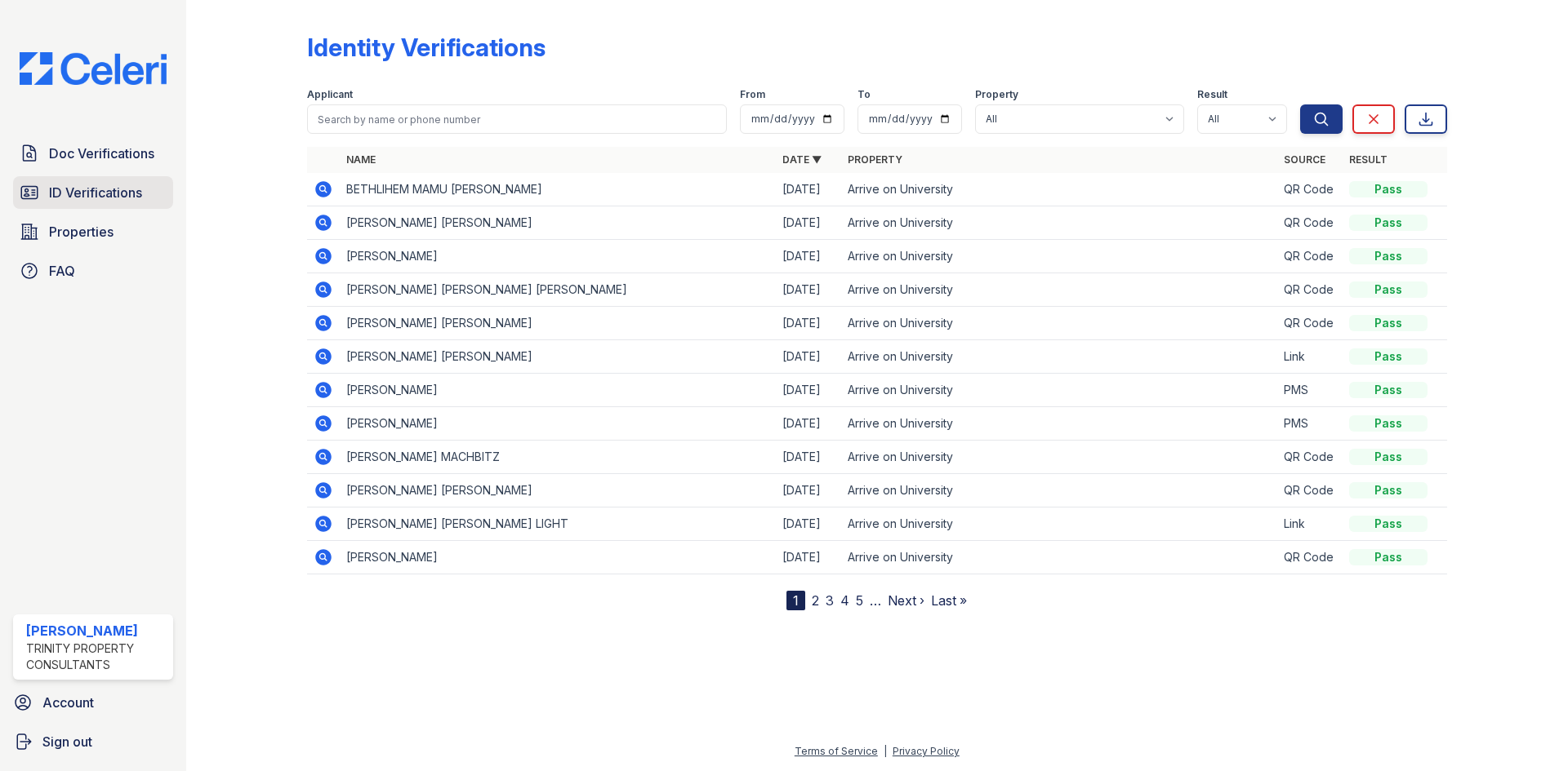
click at [121, 196] on span "ID Verifications" at bounding box center [95, 193] width 93 height 20
click at [321, 257] on icon at bounding box center [324, 257] width 20 height 20
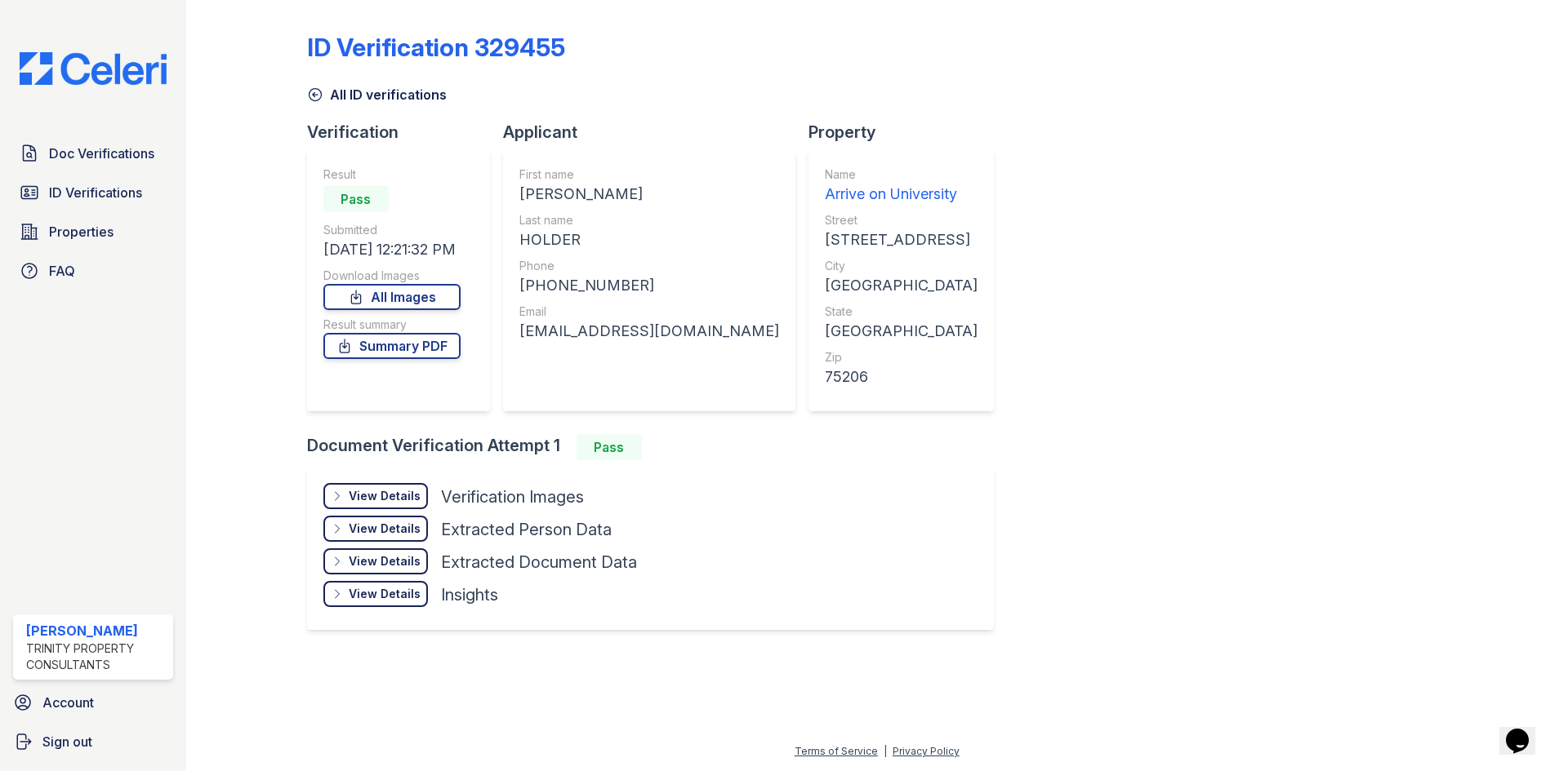
click at [382, 492] on div "View Details" at bounding box center [385, 496] width 72 height 16
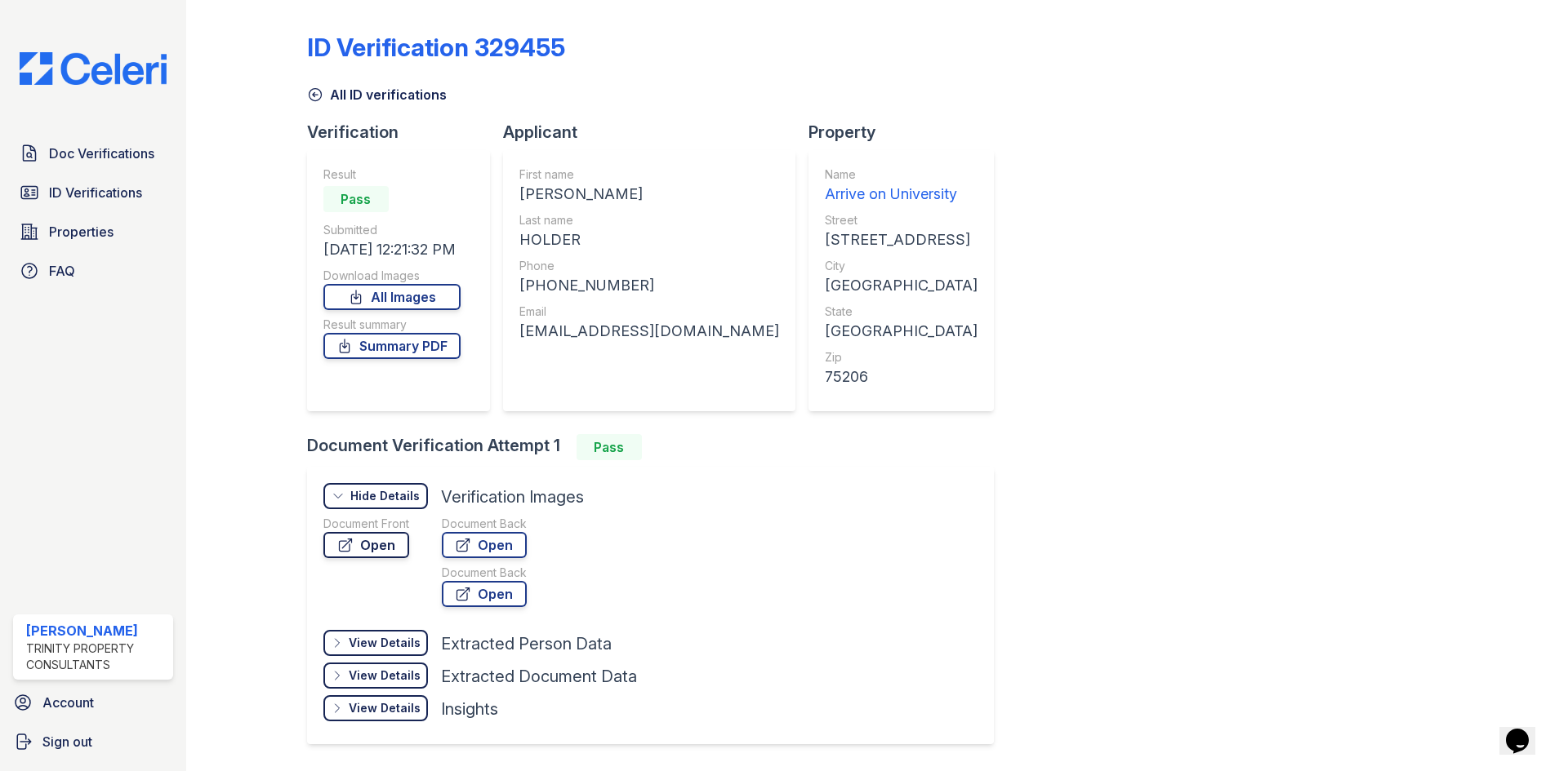
click at [352, 544] on icon at bounding box center [345, 545] width 16 height 16
click at [119, 189] on span "ID Verifications" at bounding box center [95, 193] width 93 height 20
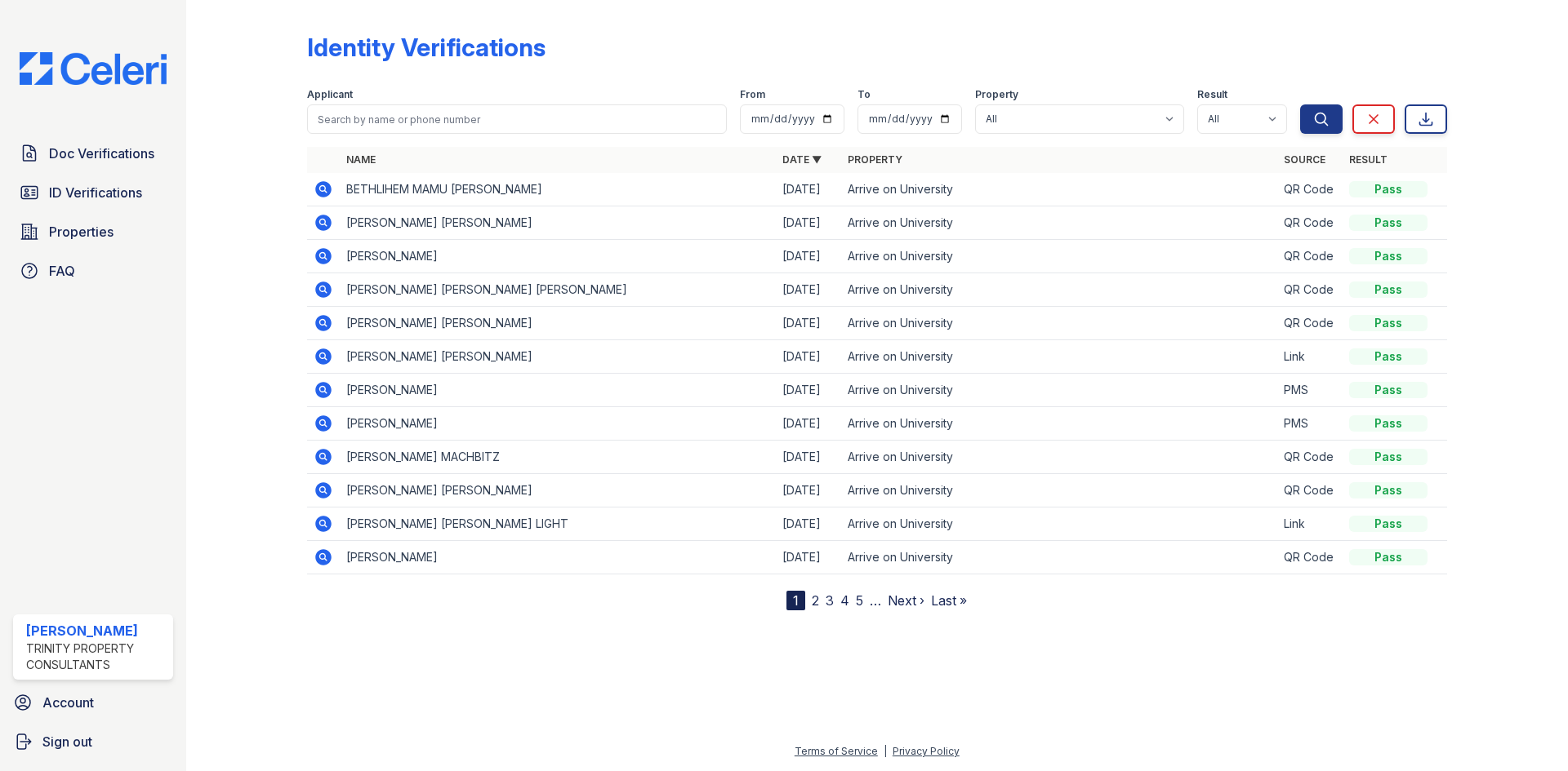
click at [325, 358] on icon at bounding box center [324, 357] width 20 height 20
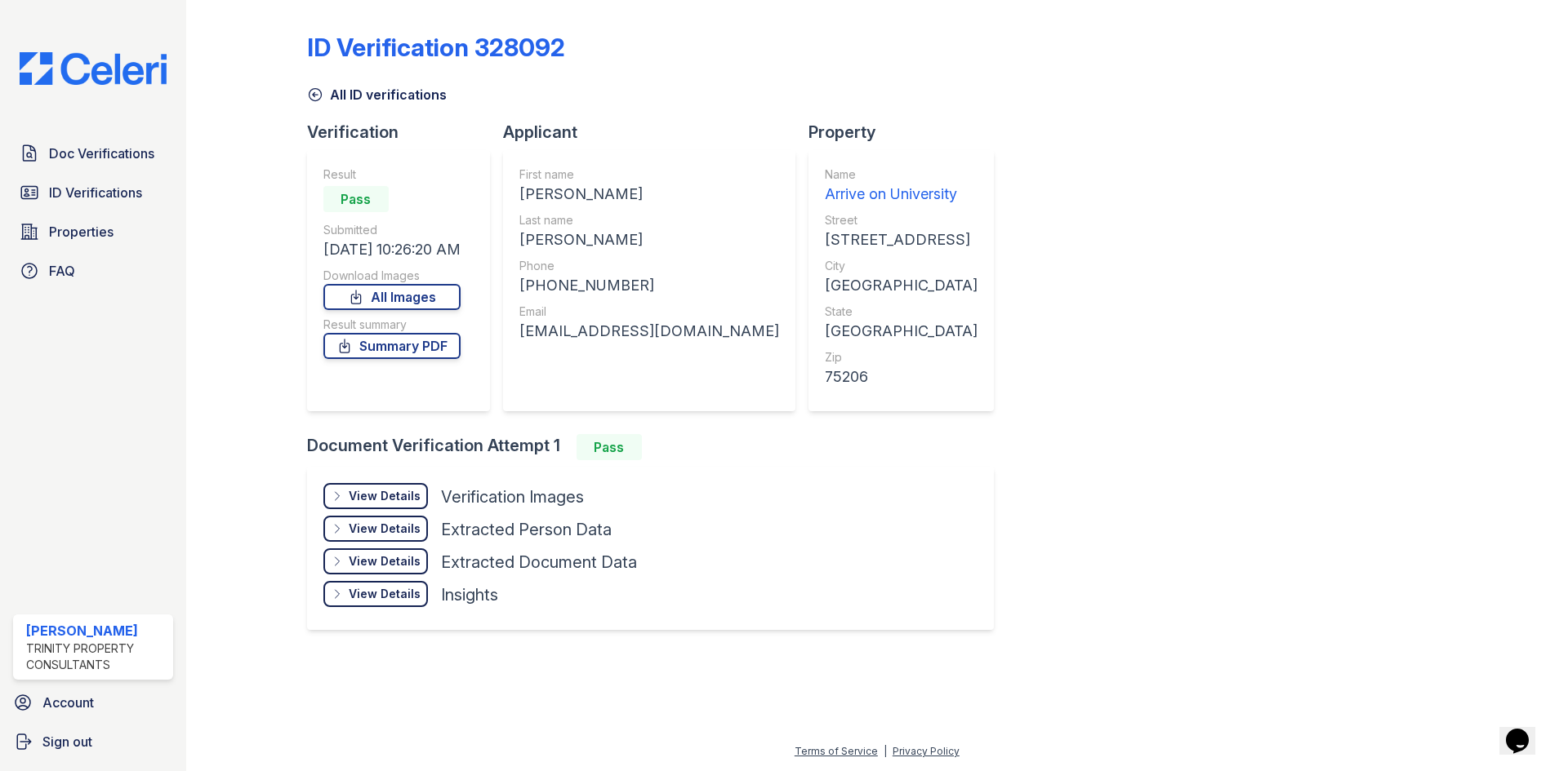
click at [397, 489] on div "View Details" at bounding box center [385, 496] width 72 height 16
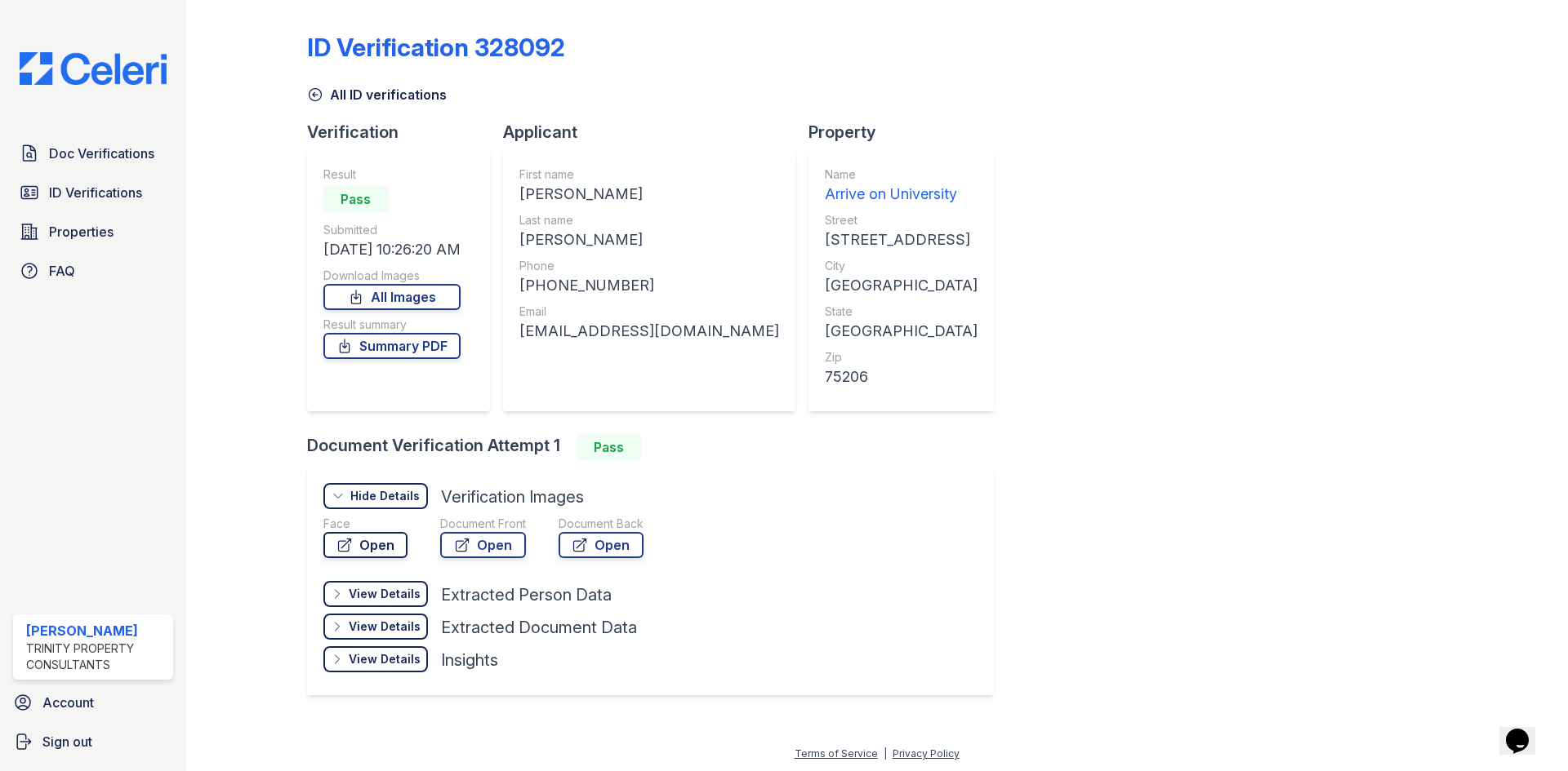
click at [397, 553] on link "Open" at bounding box center [365, 545] width 84 height 26
click at [500, 548] on link "Open" at bounding box center [482, 545] width 86 height 26
click at [448, 352] on link "Summary PDF" at bounding box center [392, 346] width 137 height 26
